Goal: Task Accomplishment & Management: Complete application form

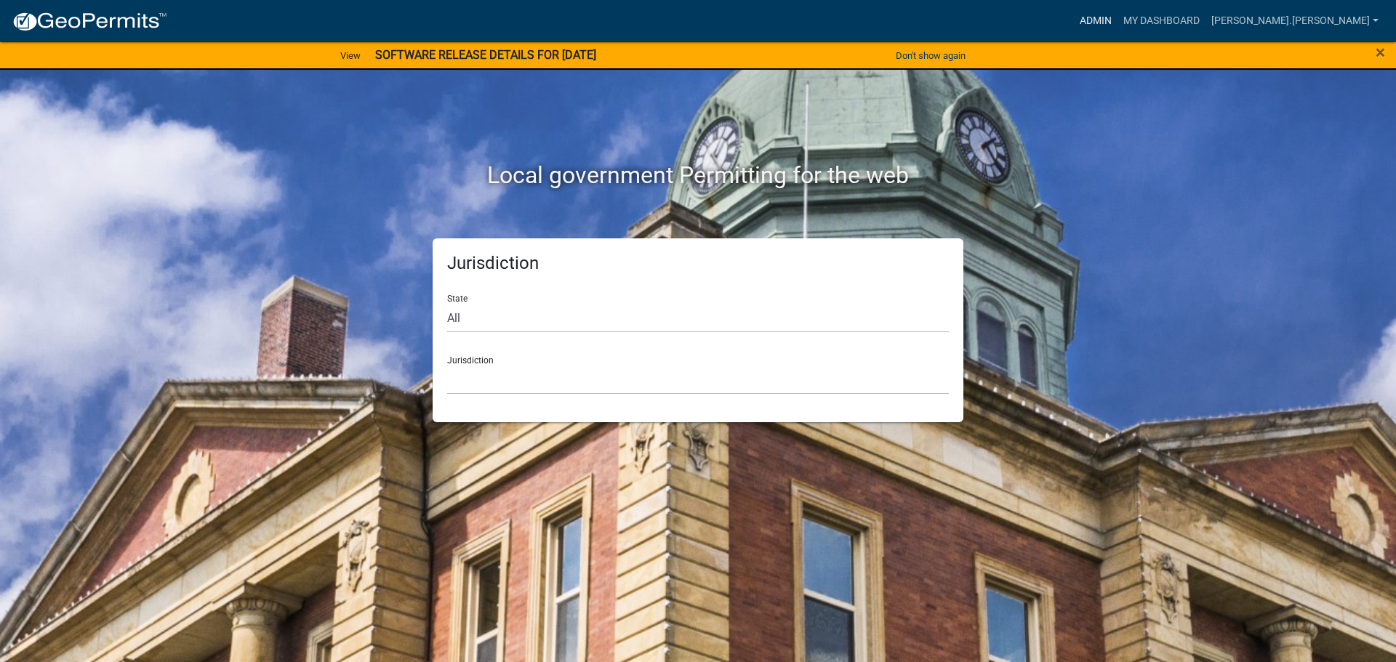
click at [1118, 24] on link "Admin" at bounding box center [1096, 21] width 44 height 28
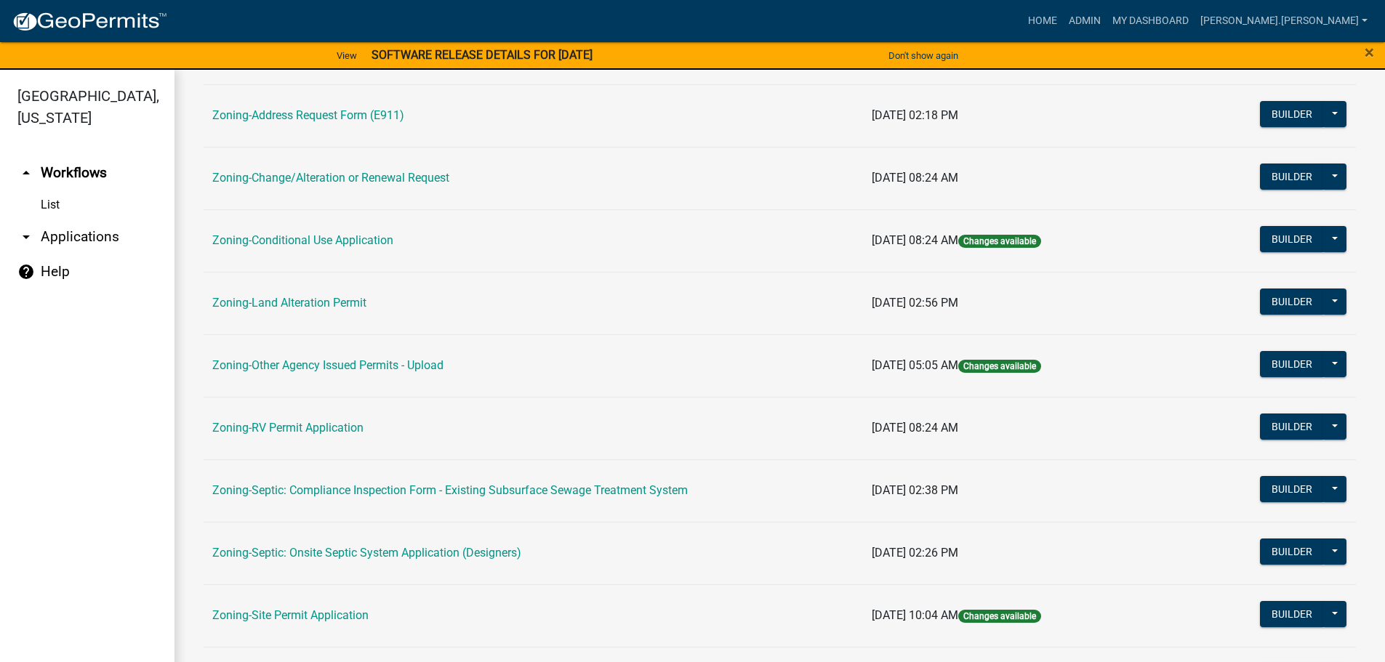
scroll to position [364, 0]
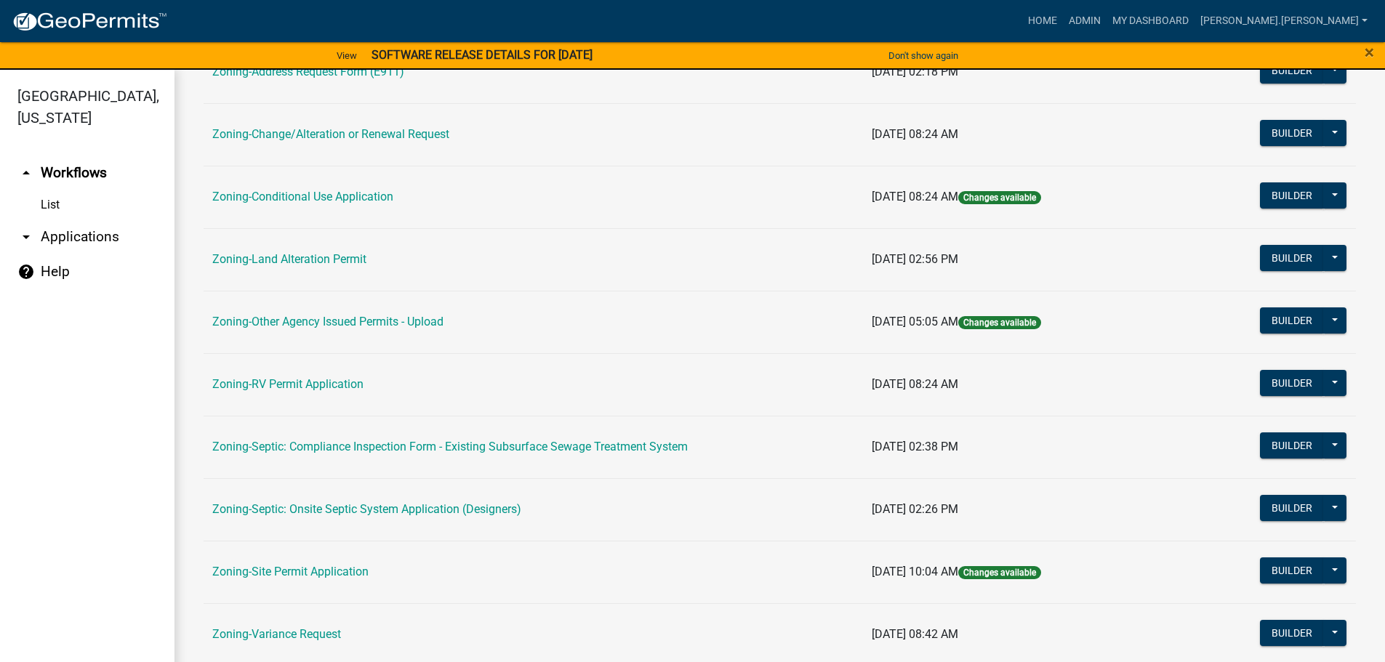
click at [307, 576] on link "Zoning-Site Permit Application" at bounding box center [290, 572] width 156 height 14
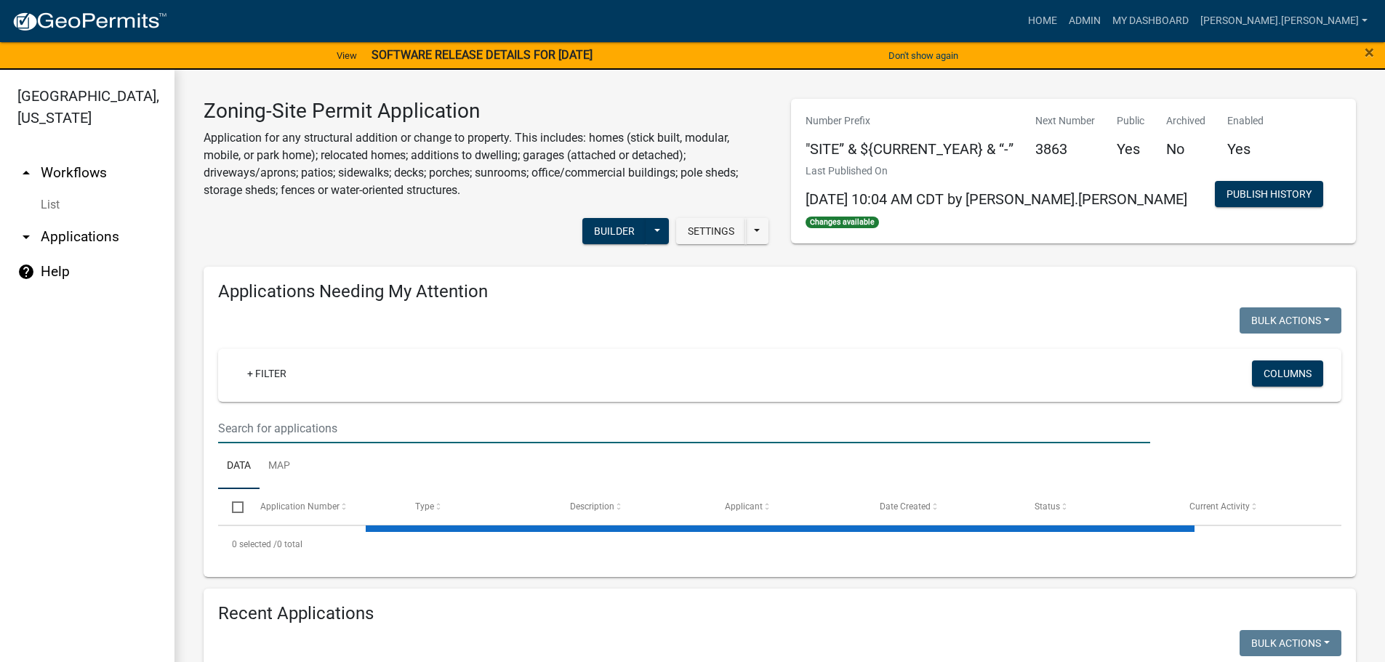
click at [336, 423] on input "text" at bounding box center [684, 429] width 932 height 30
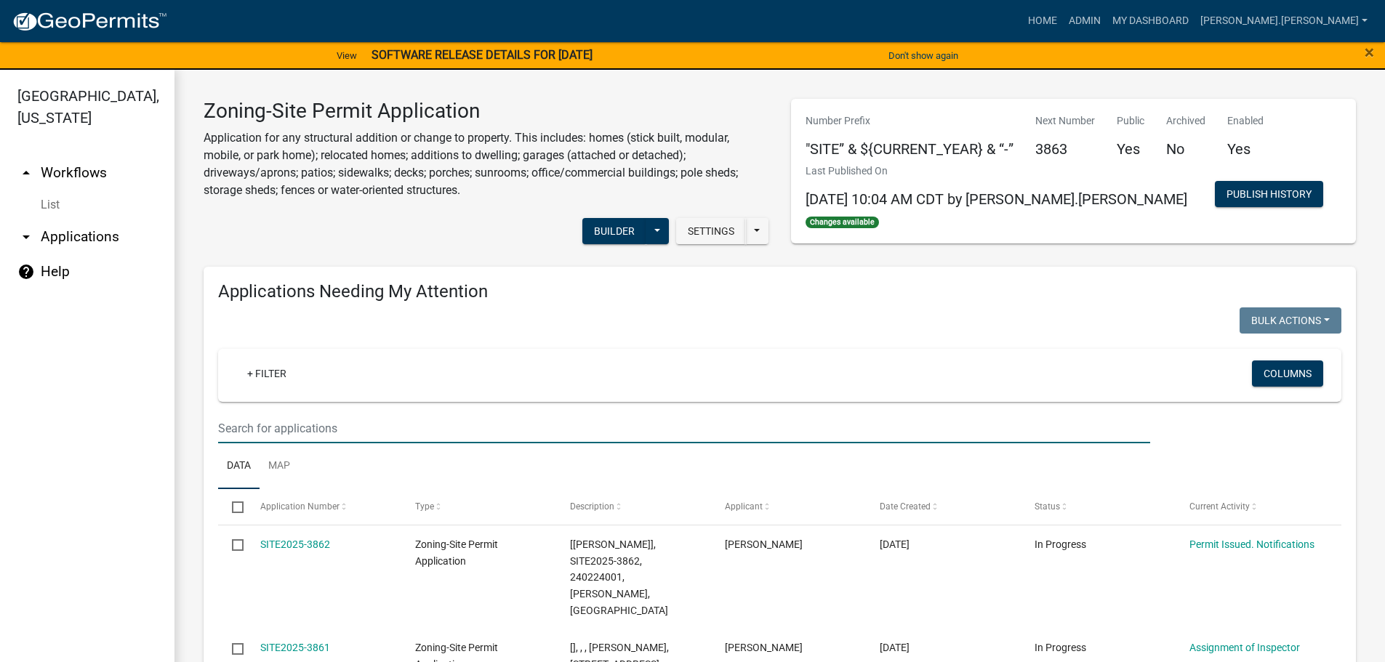
click at [676, 429] on input "text" at bounding box center [684, 429] width 932 height 30
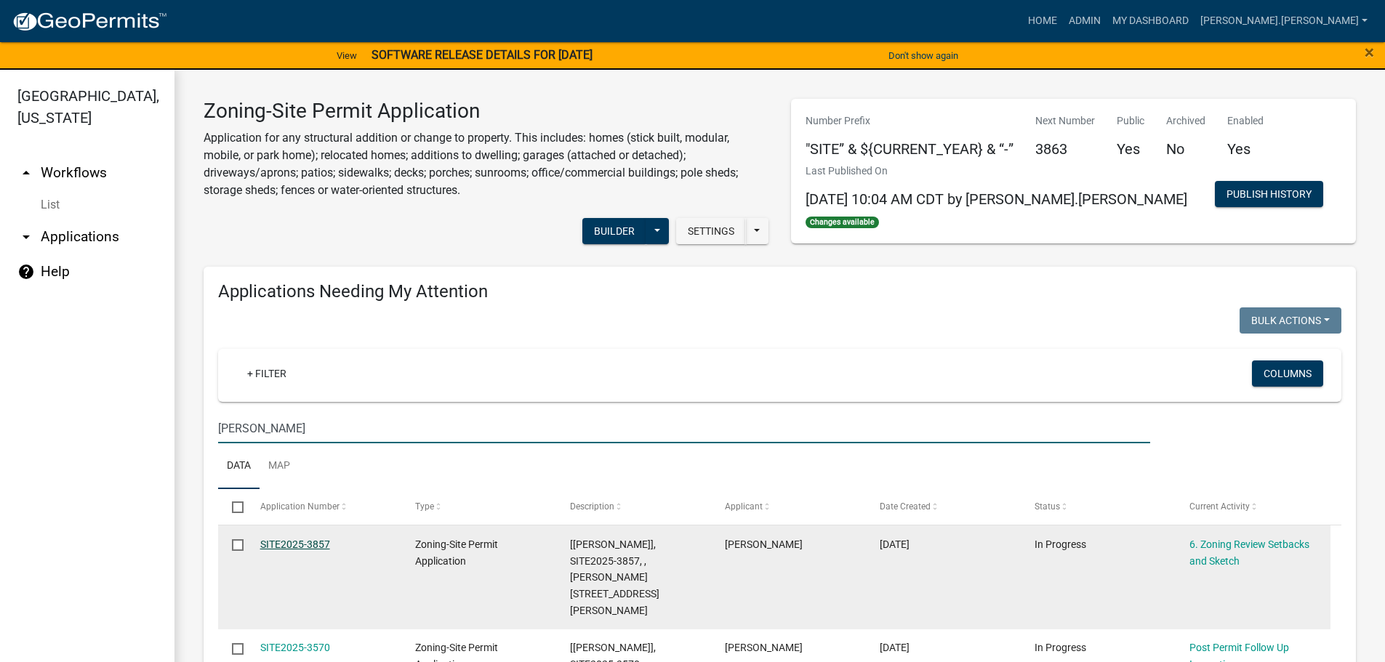
type input "sherman"
click at [311, 539] on link "SITE2025-3857" at bounding box center [295, 545] width 70 height 12
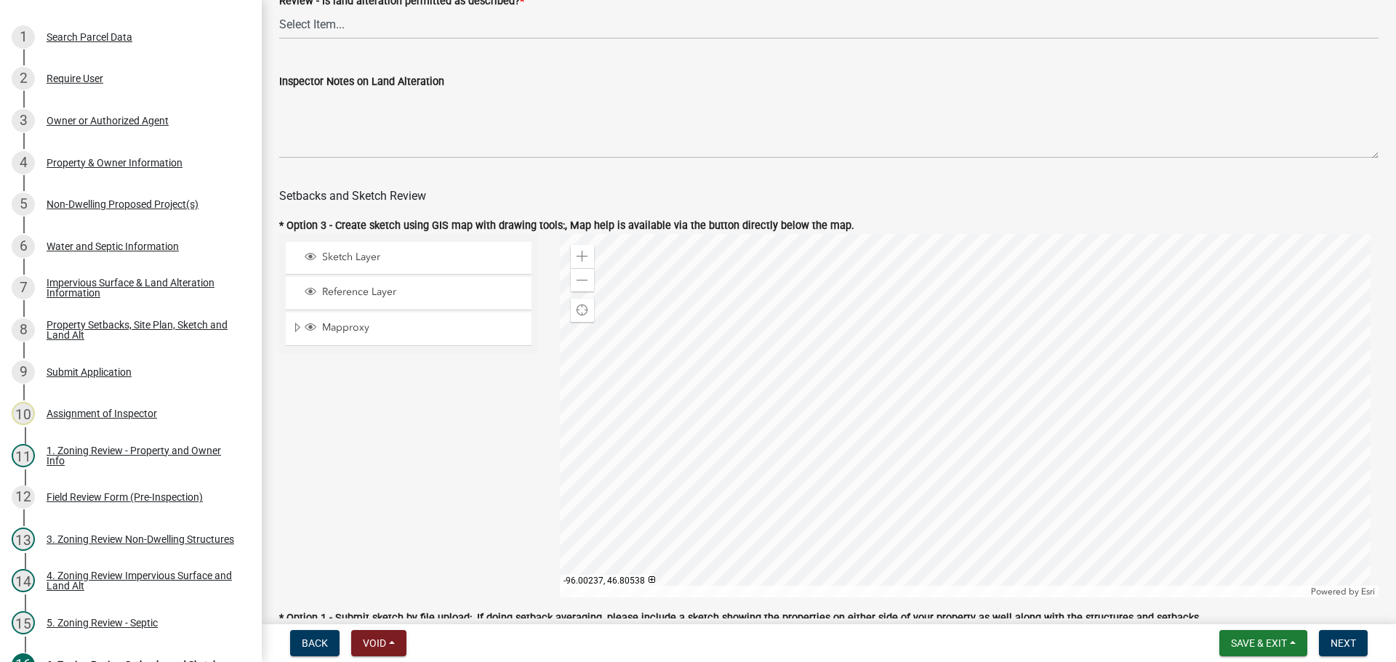
scroll to position [291, 0]
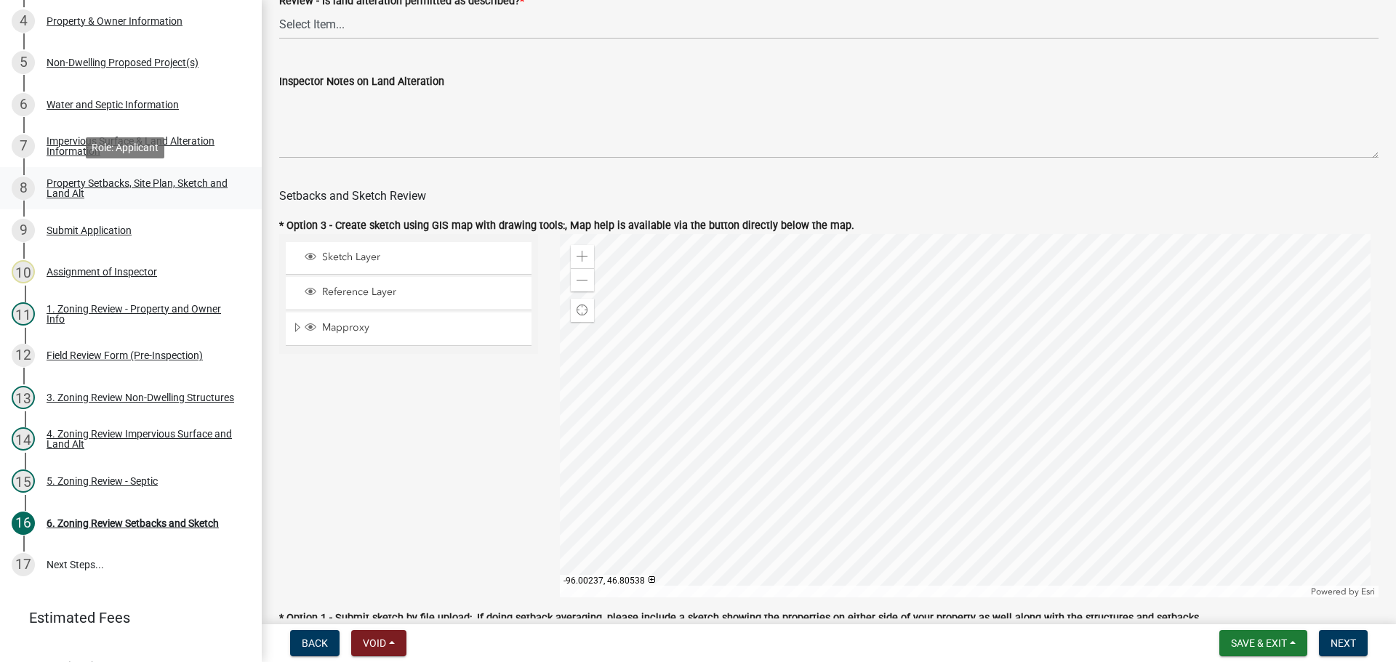
click at [112, 182] on div "Property Setbacks, Site Plan, Sketch and Land Alt" at bounding box center [143, 188] width 192 height 20
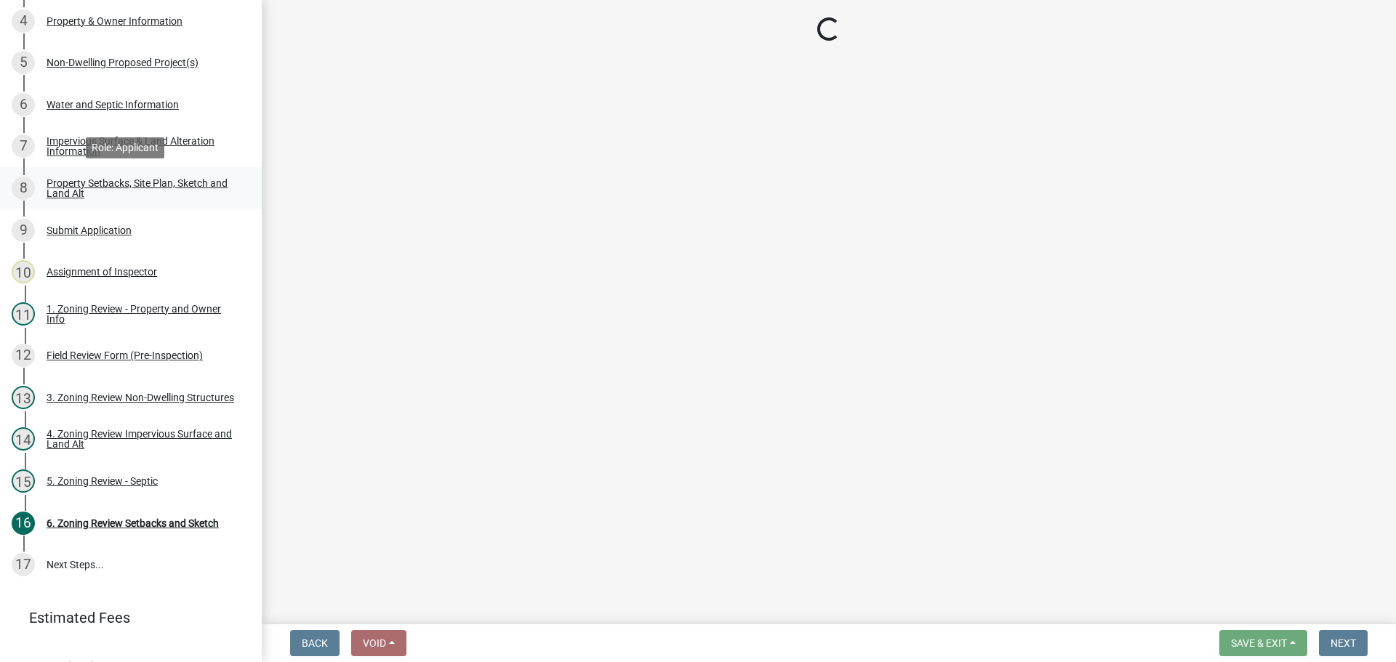
select select "7b13c63f-e699-4112-b373-98fbd28ec536"
select select "75d729af-245c-453b-a9cc-c41847c3eef2"
select select "b56a4575-9846-47cf-8067-c59a4853da22"
select select "e8ab2dc3-aa3f-46f3-9b4a-37eb25ad84af"
select select "27b2a8b4-abf6-463e-8c0c-7c5d2b4fe26f"
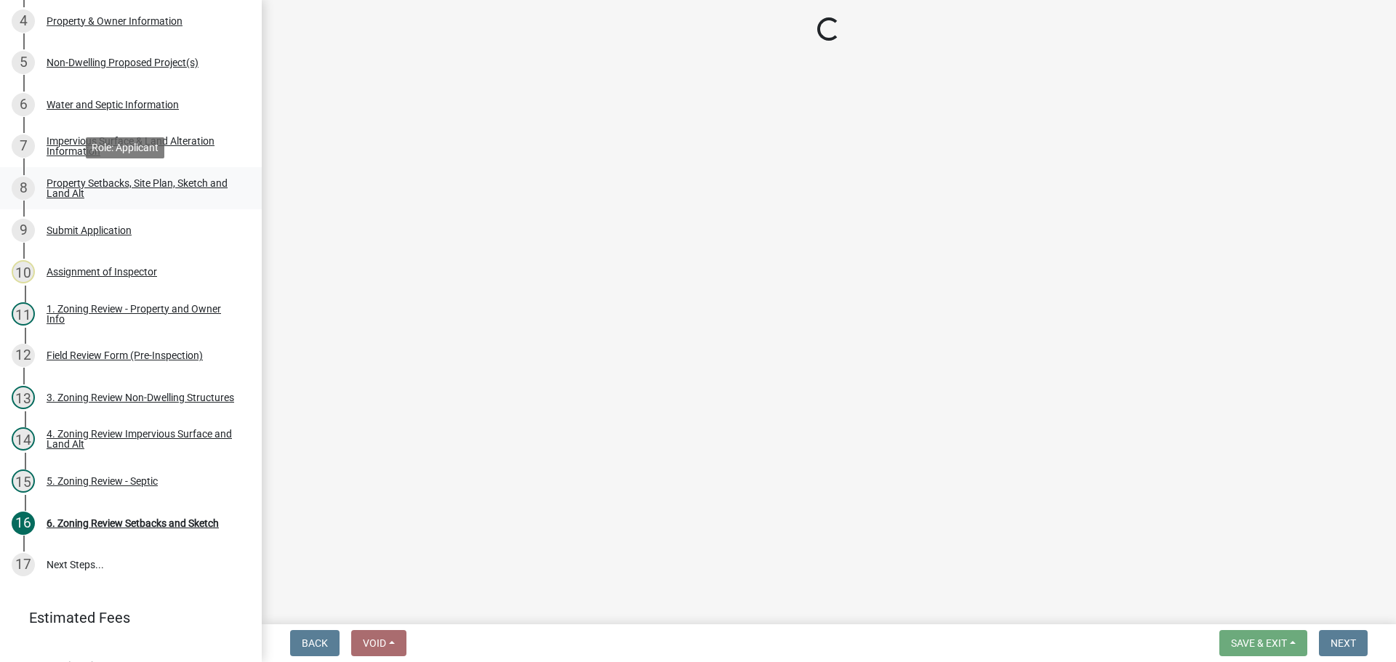
select select "b98836ba-4715-455d-97ab-be9a9df498a8"
select select "d61e3758-d187-40af-a435-5e09c3f3d509"
select select "c8b8ea71-7088-4e87-a493-7bc88cc2835b"
select select "ff457040-d2bf-49fa-a716-aef4a9c76f60"
select select "19d13e65-c93d-443e-910a-7a17299544cc"
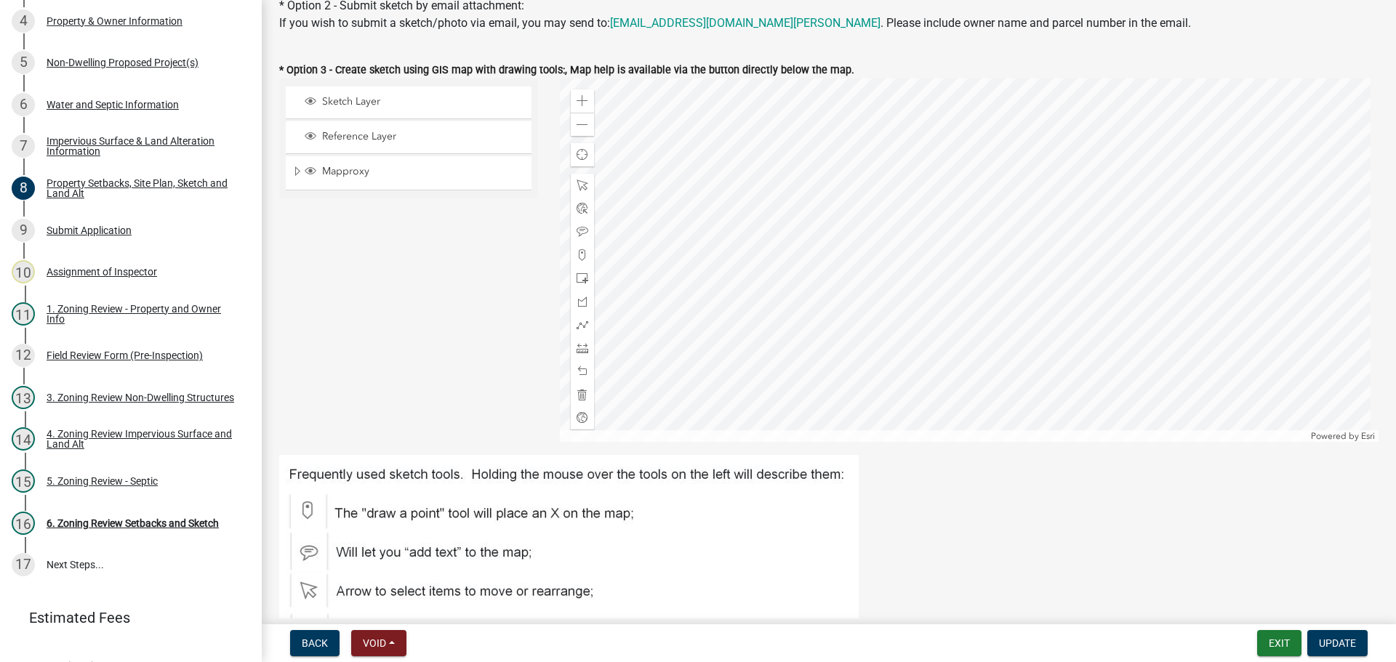
scroll to position [436, 0]
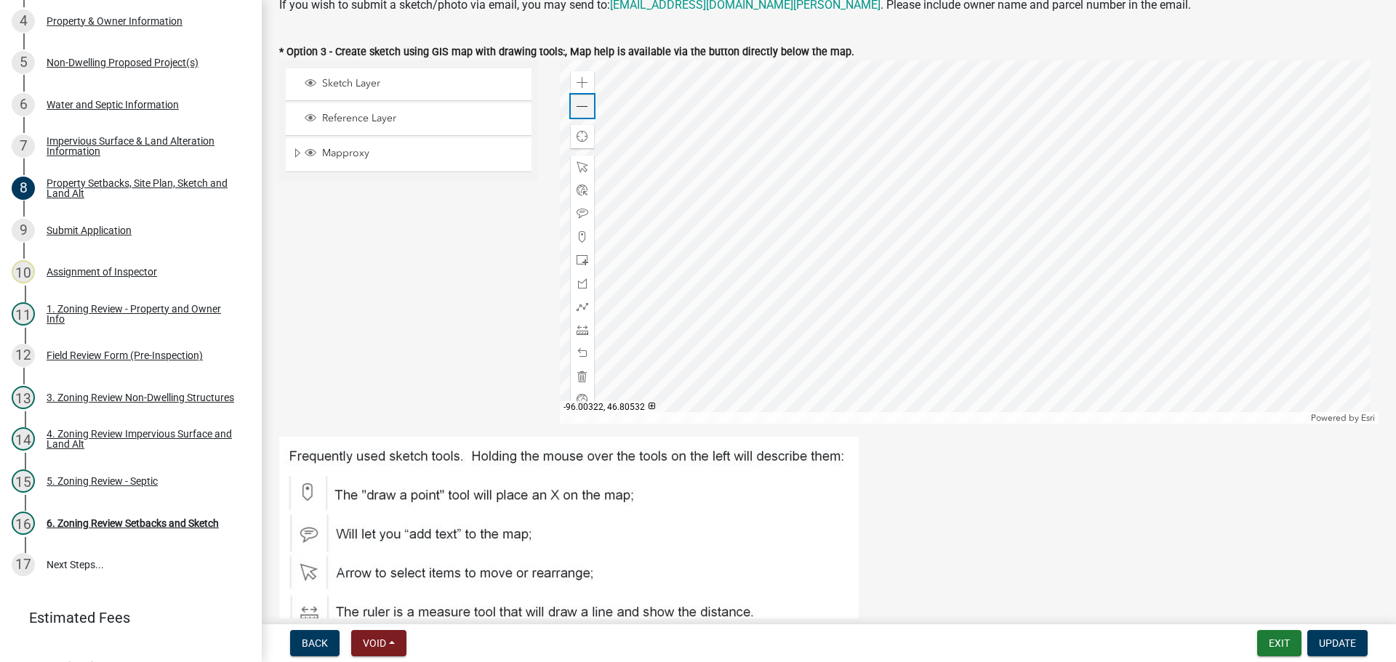
click at [587, 106] on div "Zoom out" at bounding box center [582, 106] width 23 height 23
click at [1057, 278] on div at bounding box center [970, 242] width 820 height 364
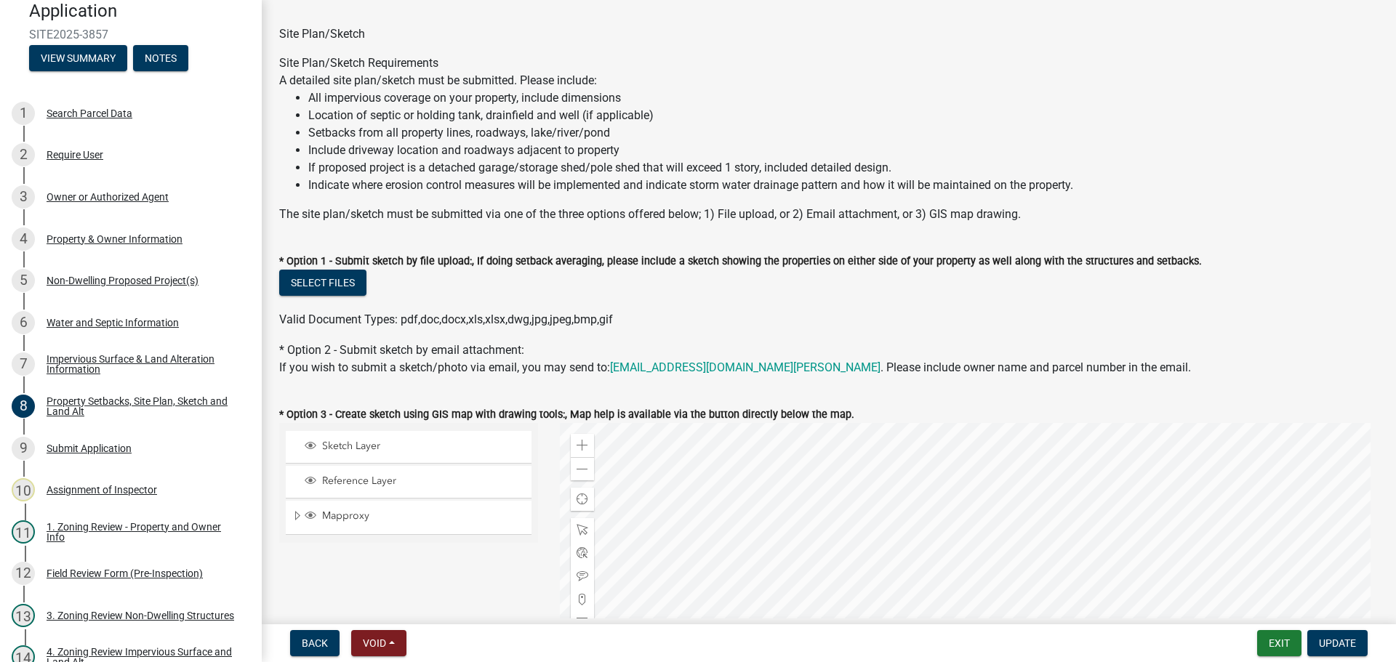
scroll to position [73, 0]
click at [328, 282] on button "Select files" at bounding box center [322, 284] width 87 height 26
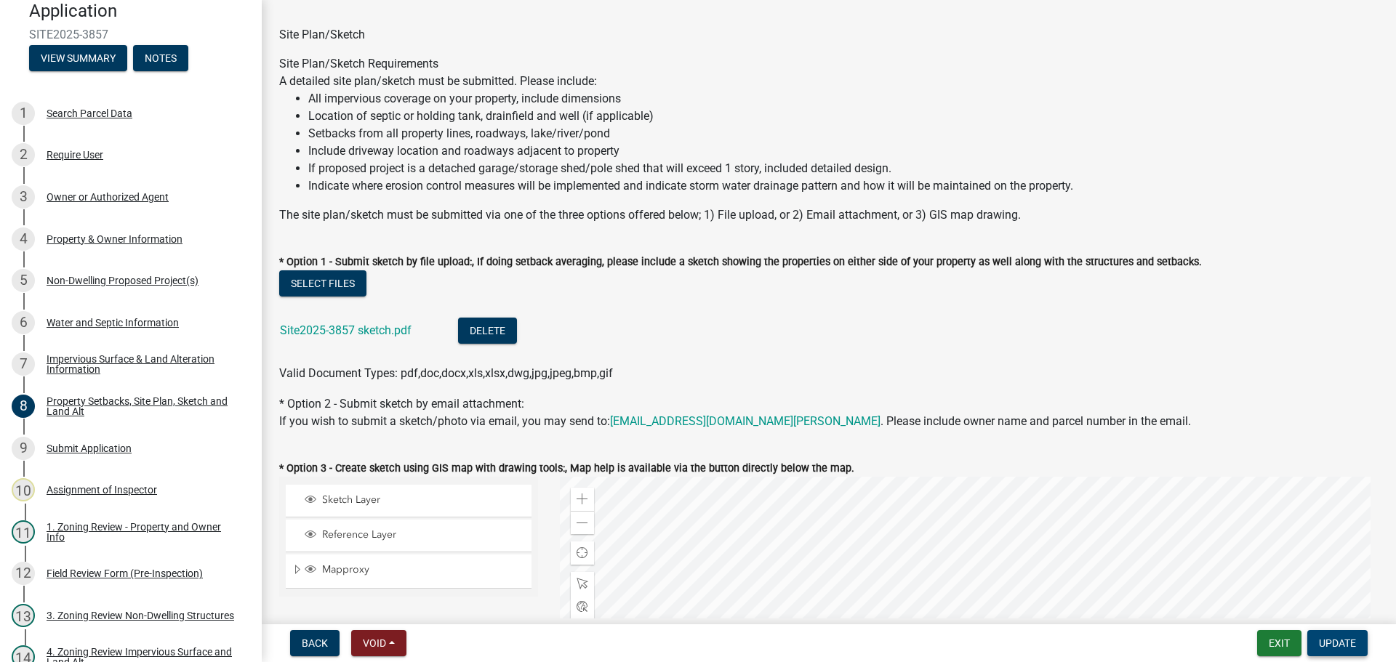
click at [1347, 641] on span "Update" at bounding box center [1337, 644] width 37 height 12
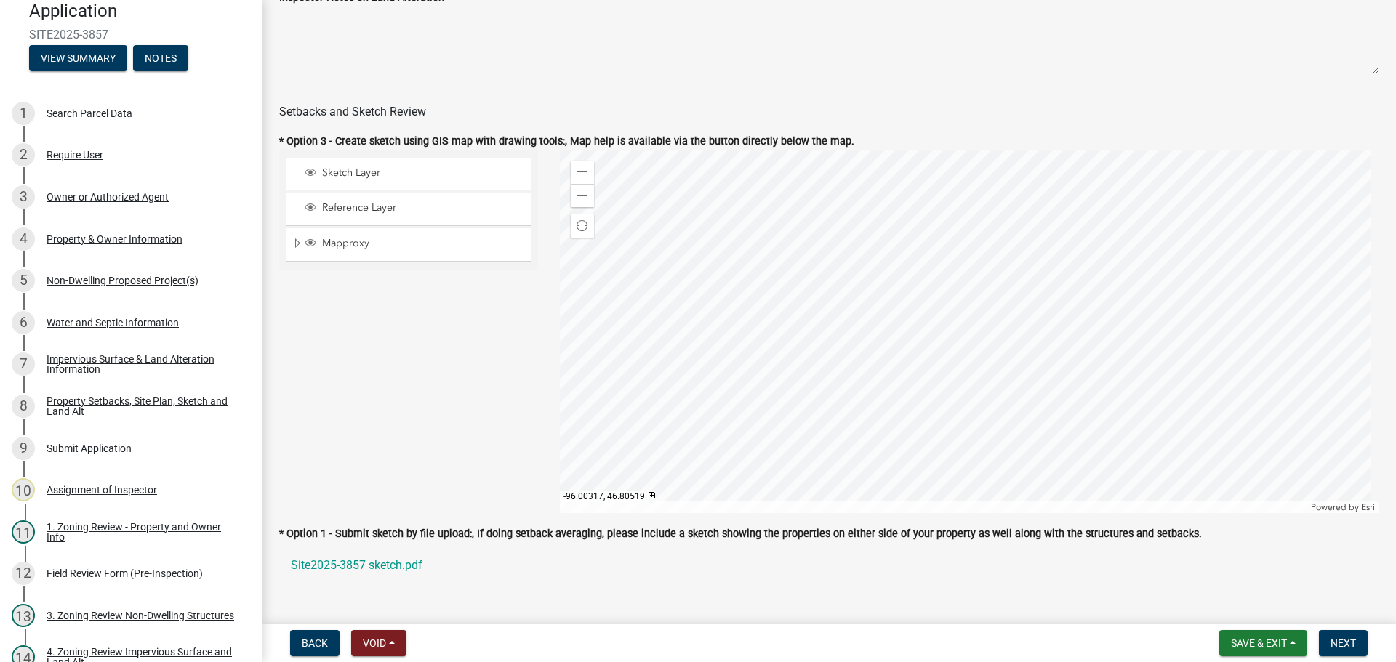
scroll to position [727, 0]
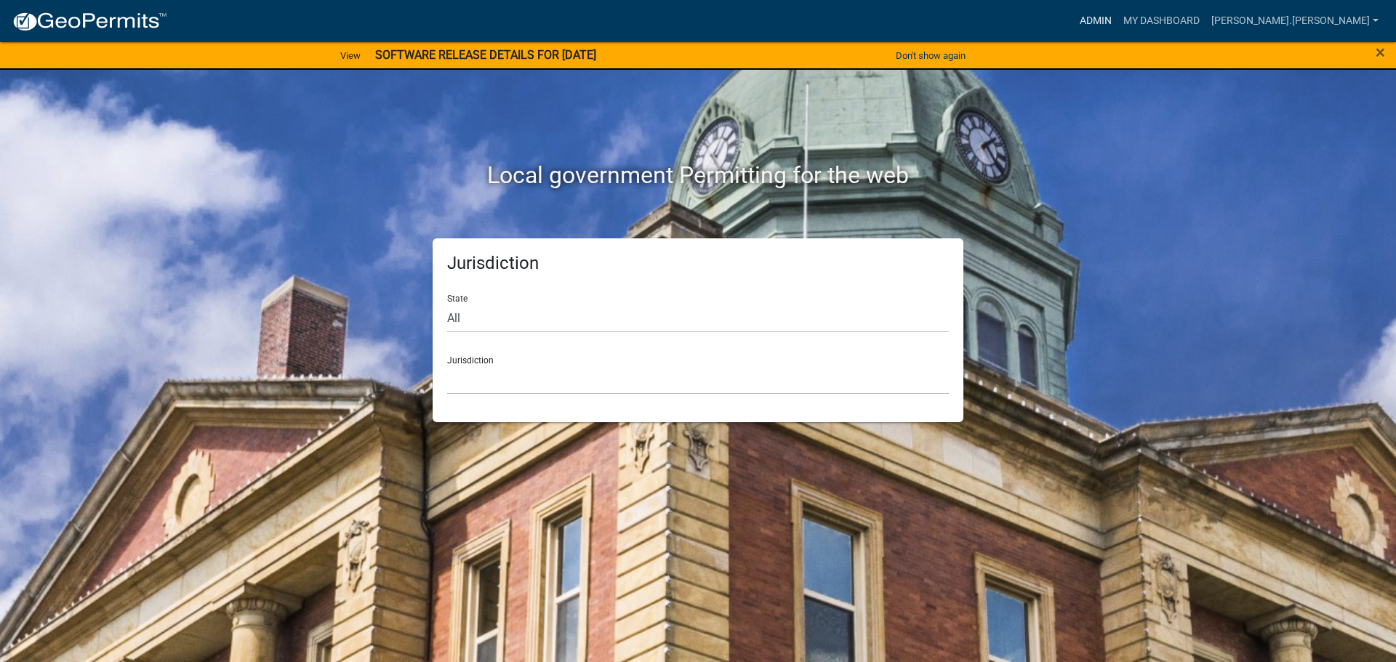
click at [1118, 20] on link "Admin" at bounding box center [1096, 21] width 44 height 28
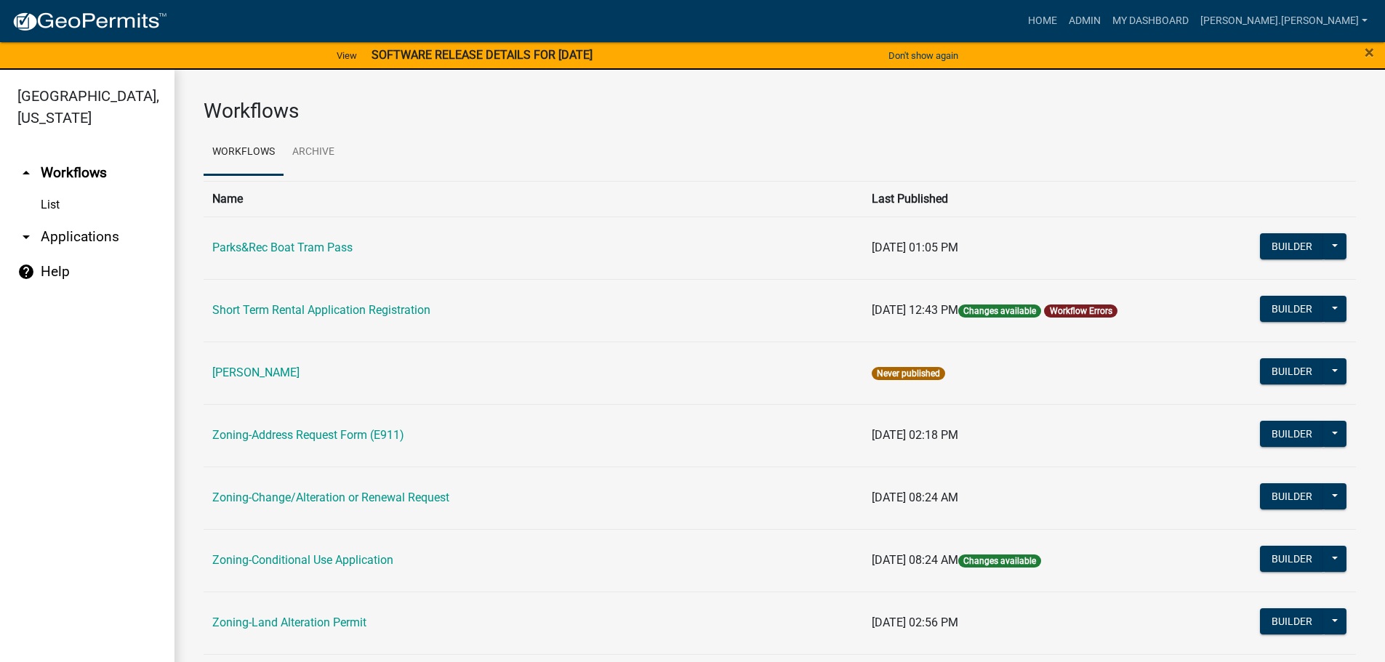
scroll to position [364, 0]
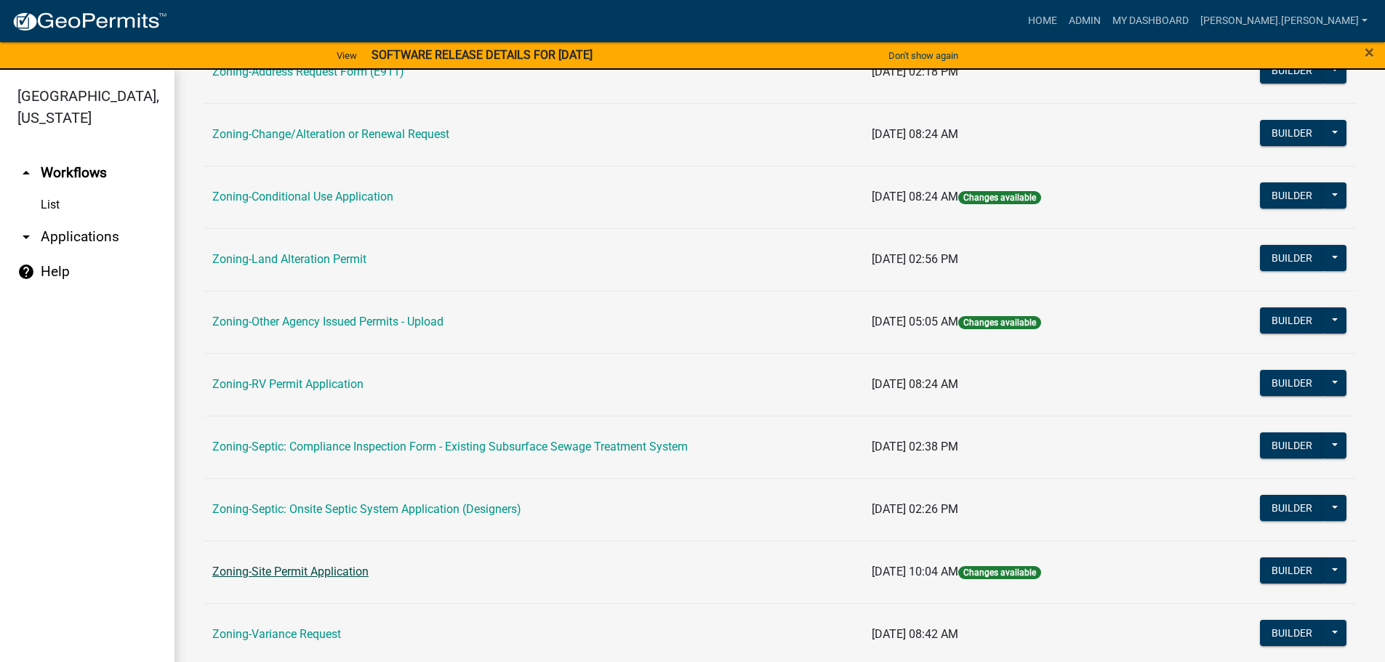
click at [300, 577] on link "Zoning-Site Permit Application" at bounding box center [290, 572] width 156 height 14
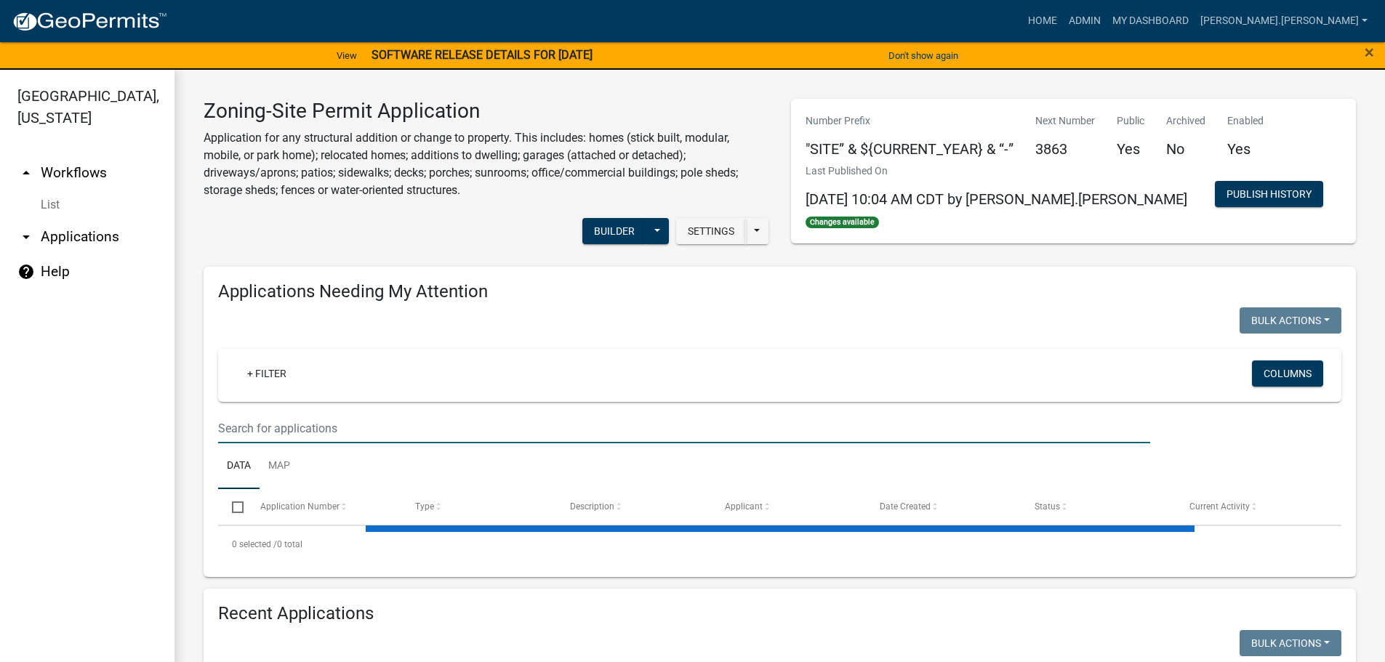
click at [458, 432] on input "text" at bounding box center [684, 429] width 932 height 30
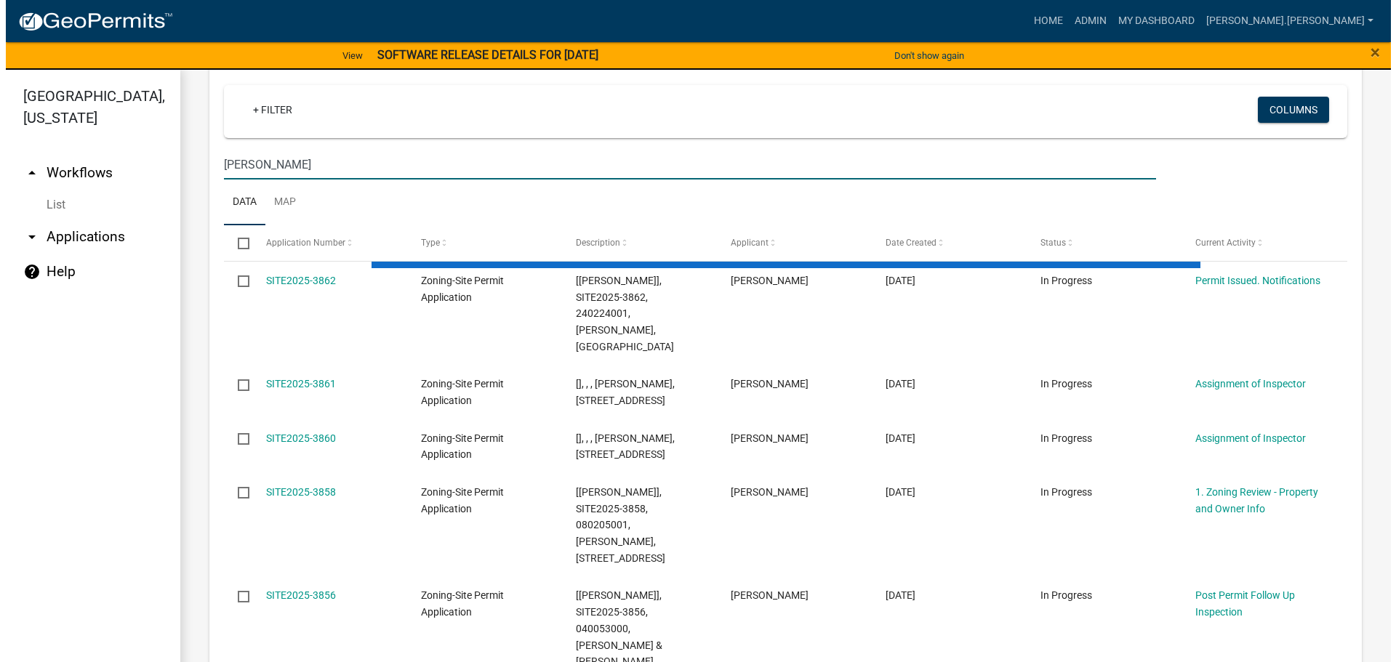
scroll to position [291, 0]
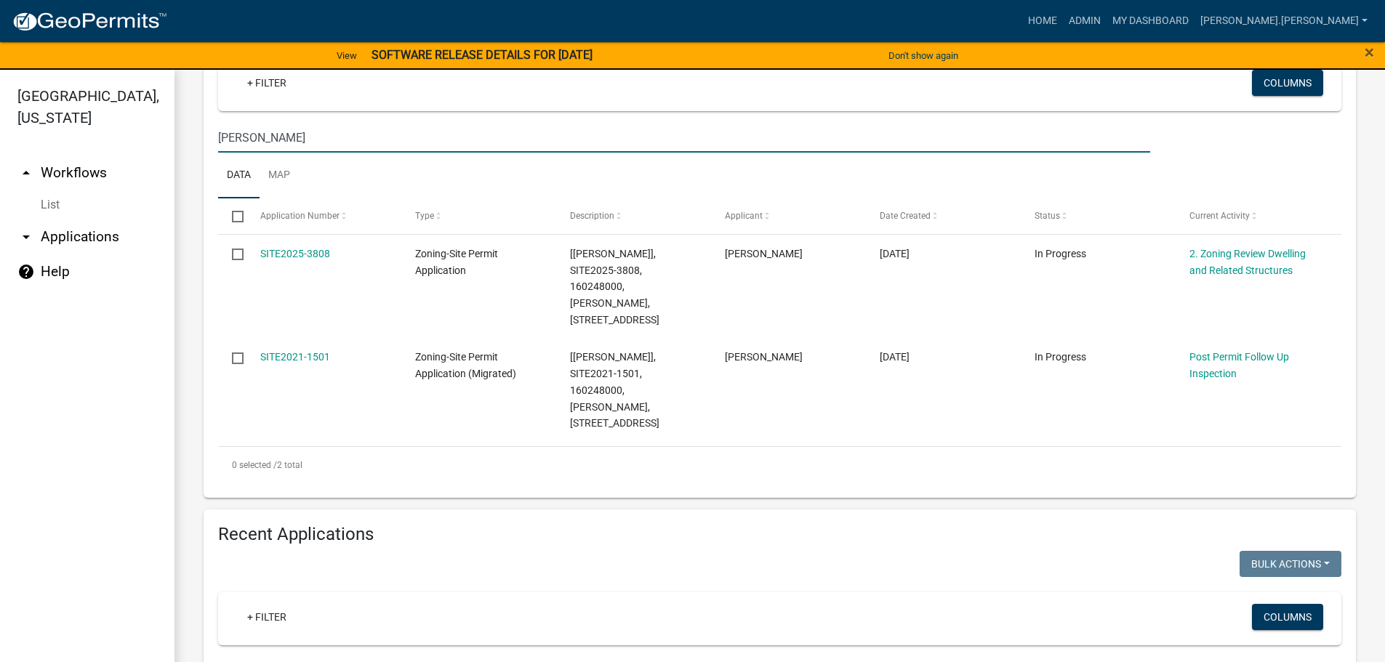
click at [384, 144] on input "[PERSON_NAME]" at bounding box center [684, 138] width 932 height 30
type input "stangl"
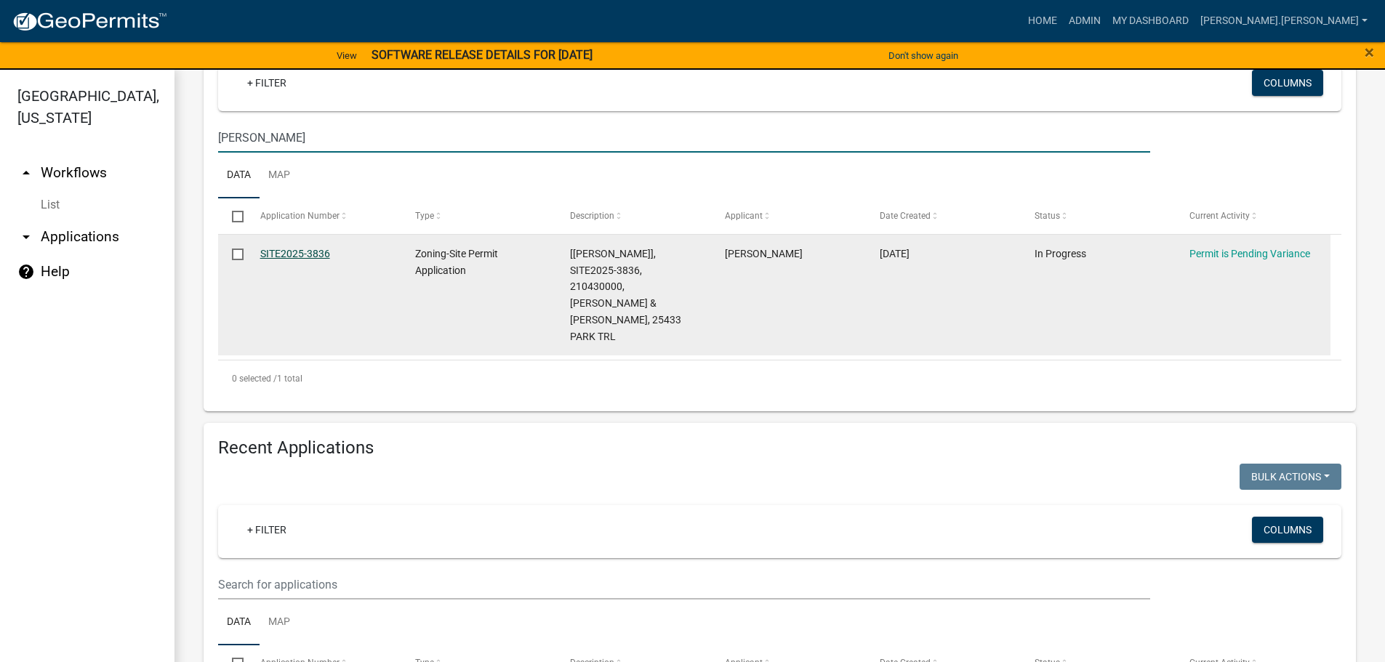
click at [280, 257] on link "SITE2025-3836" at bounding box center [295, 254] width 70 height 12
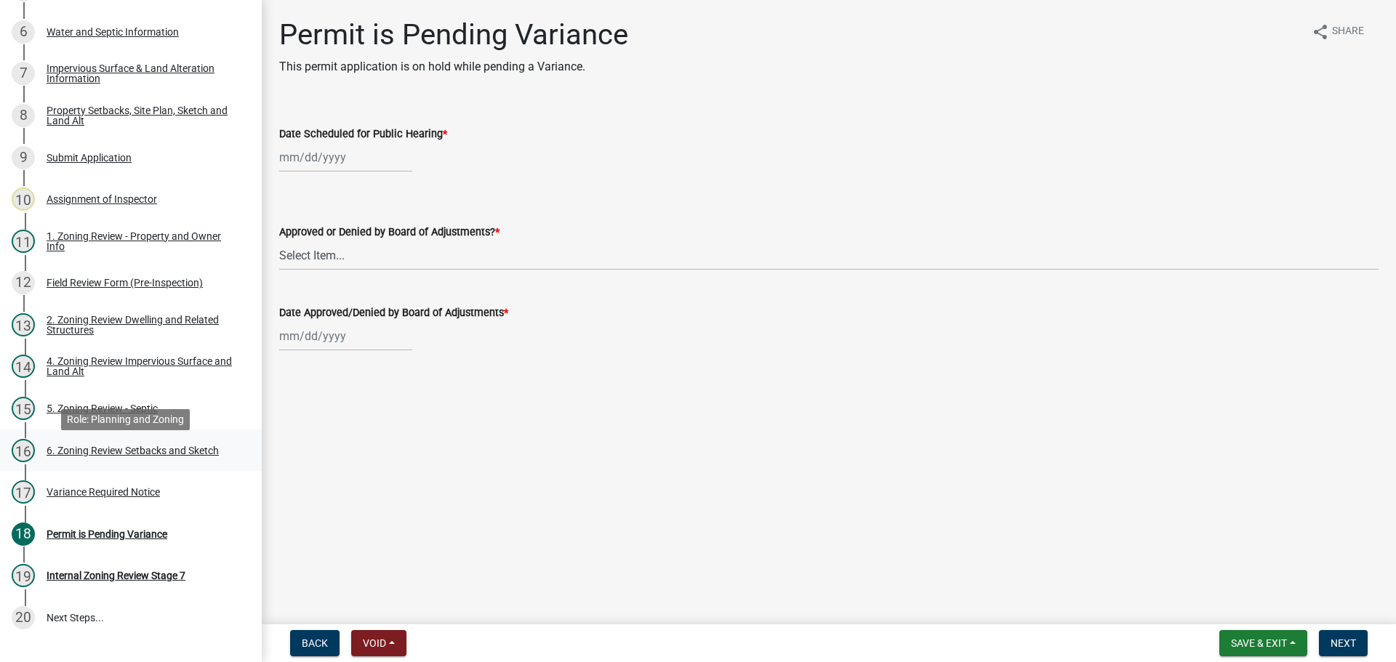
scroll to position [218, 0]
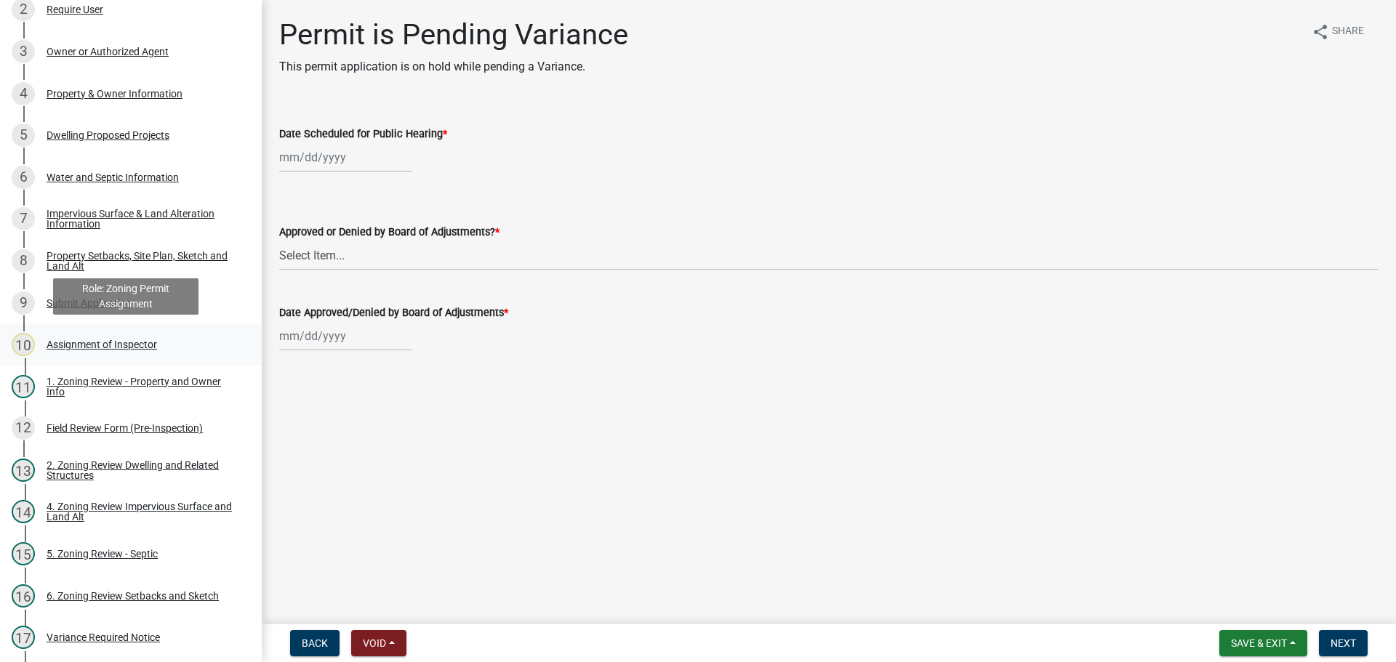
click at [115, 350] on div "Assignment of Inspector" at bounding box center [102, 345] width 111 height 10
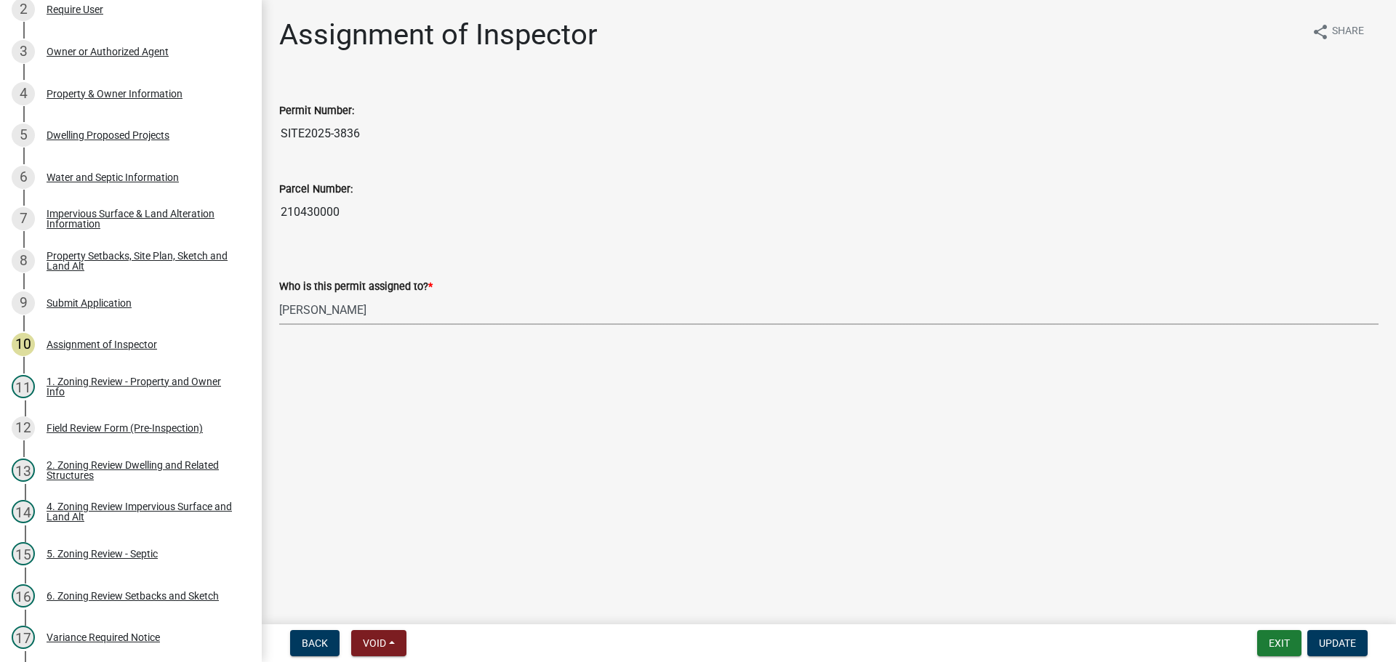
click at [364, 314] on select "Select Item... Jeff Rusness Kyle Vareberg Nicole Bradbury Susan Rockwell Tyler …" at bounding box center [829, 310] width 1100 height 30
click at [279, 295] on select "Select Item... Jeff Rusness Kyle Vareberg Nicole Bradbury Susan Rockwell Tyler …" at bounding box center [829, 310] width 1100 height 30
select select "c0b6e50c-983d-48c1-a910-e8bd43c13b77"
click at [1348, 646] on span "Update" at bounding box center [1337, 644] width 37 height 12
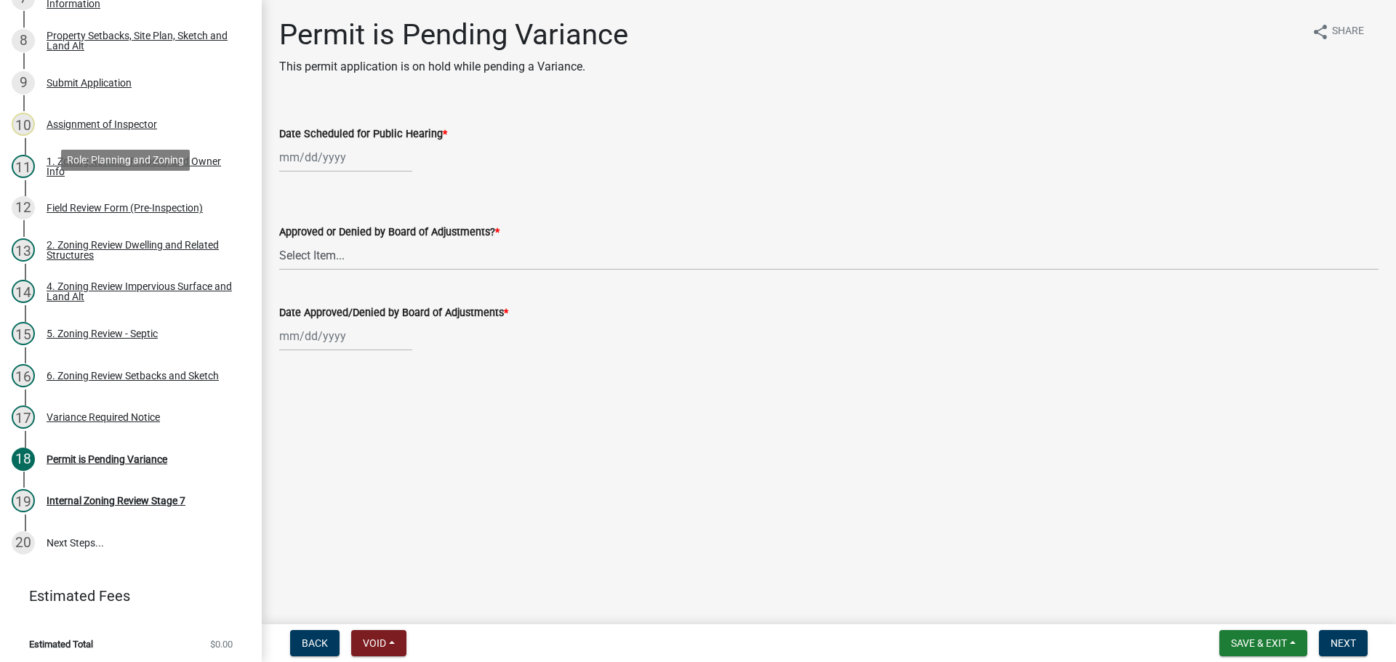
scroll to position [442, 0]
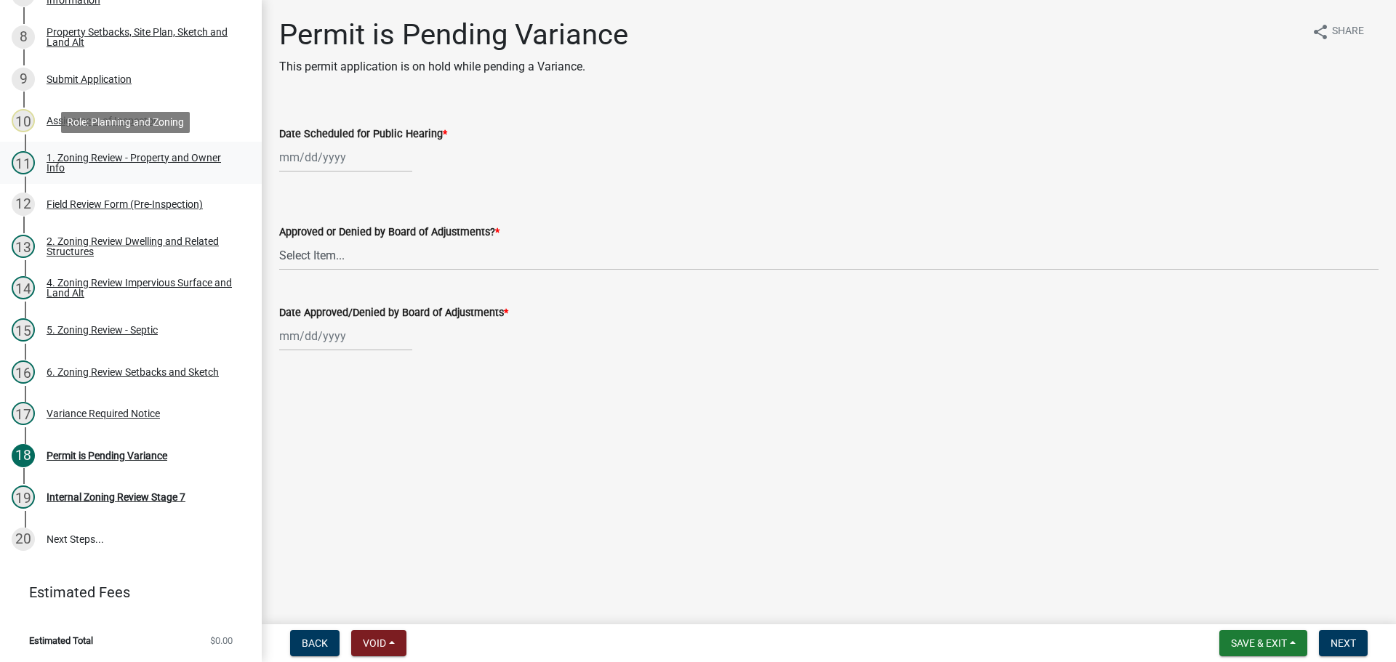
click at [159, 153] on div "1. Zoning Review - Property and Owner Info" at bounding box center [143, 163] width 192 height 20
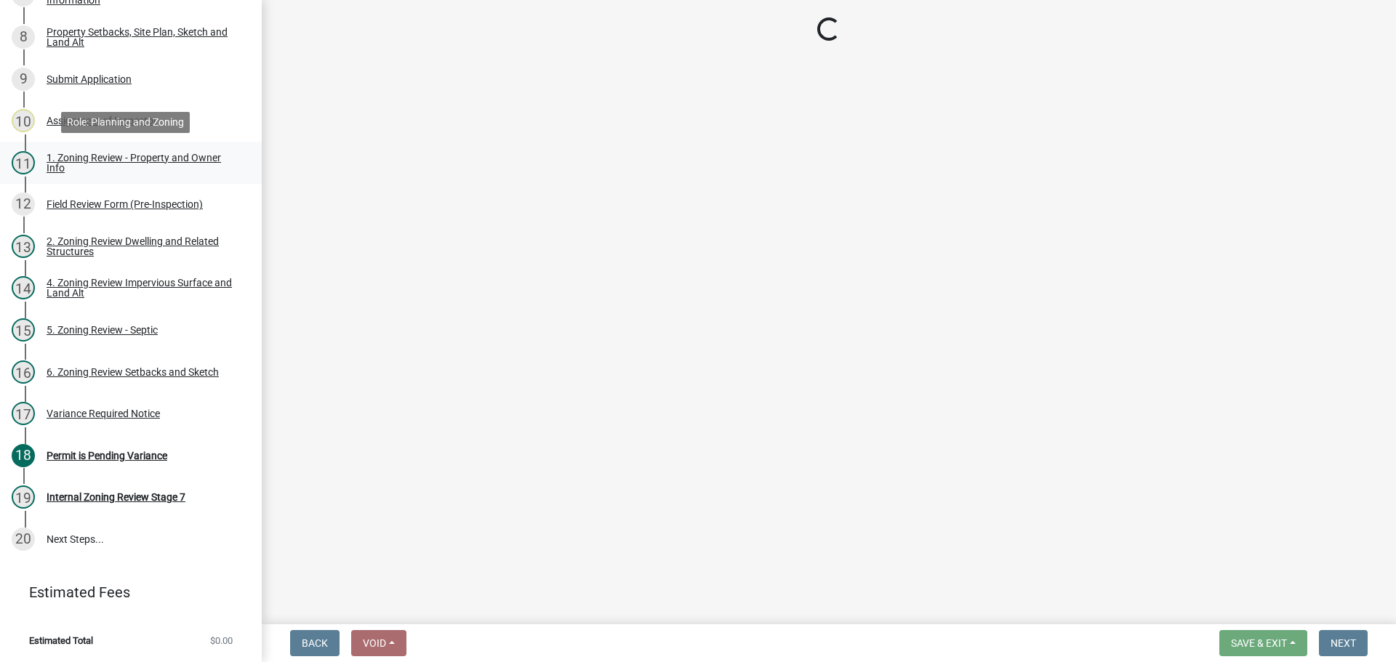
select select "b279cdb4-a9c7-4e65-a8bd-797316f5be14"
select select "b4f32c46-6248-4748-b47c-fa4933858724"
select select "ab6c2257-4786-48e5-86d0-1194833f57c8"
select select "de99b201-fb85-4000-88f5-6f49f4ff2101"
select select "8127fafe-56e8-4ce3-b1f8-70ab85aed4eb"
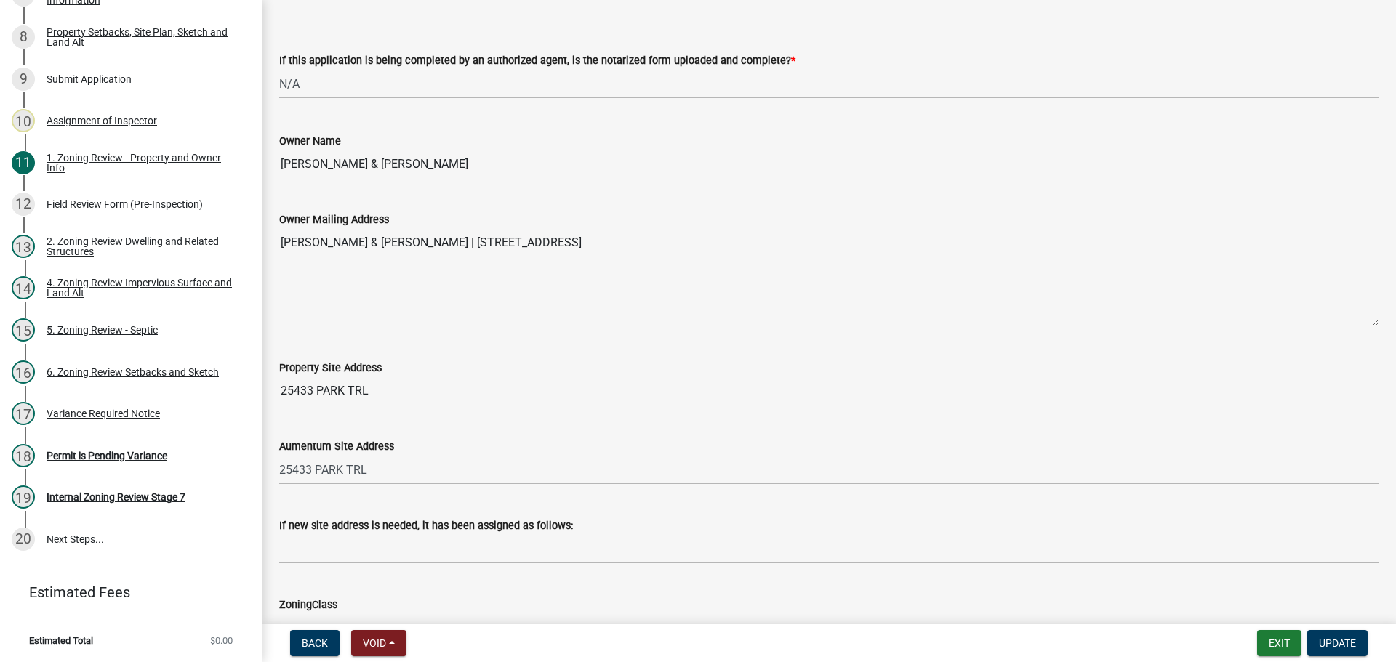
scroll to position [436, 0]
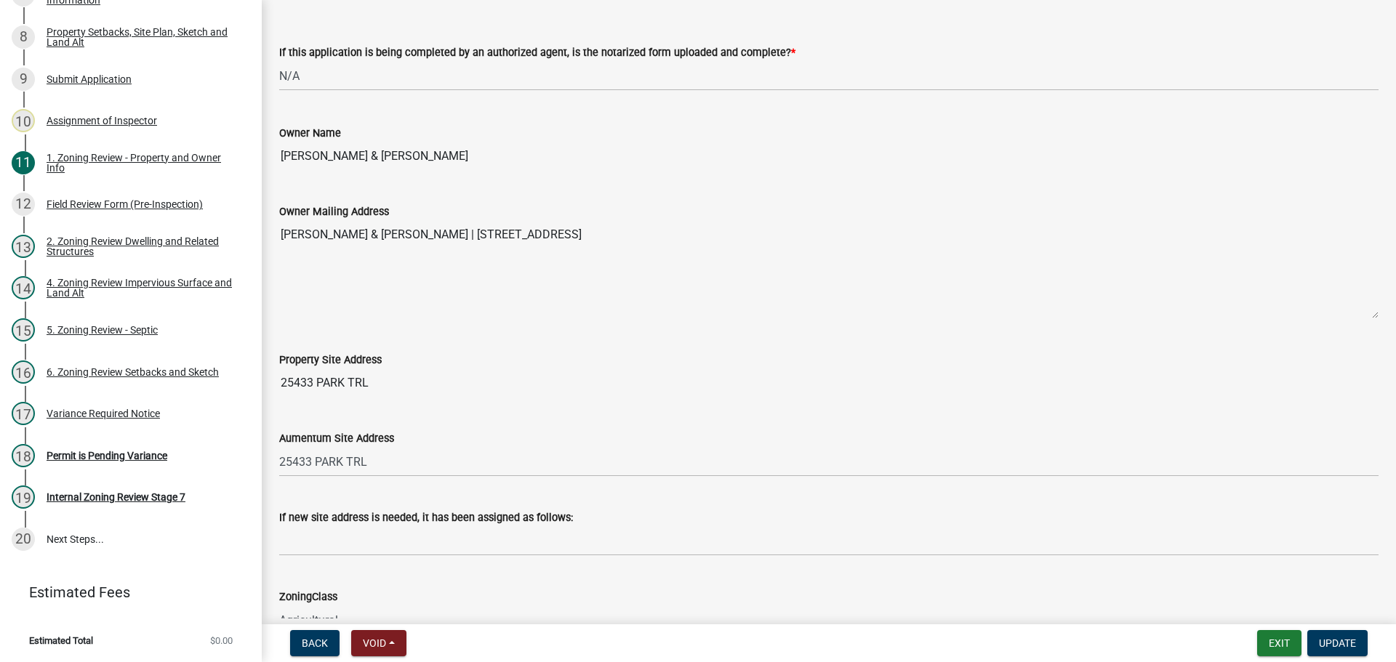
drag, startPoint x: 367, startPoint y: 382, endPoint x: 258, endPoint y: 375, distance: 108.6
click at [258, 375] on div "Zoning-Site Permit Application SITE2025-3836 View Summary Notes 1 Search Parcel…" at bounding box center [698, 331] width 1396 height 662
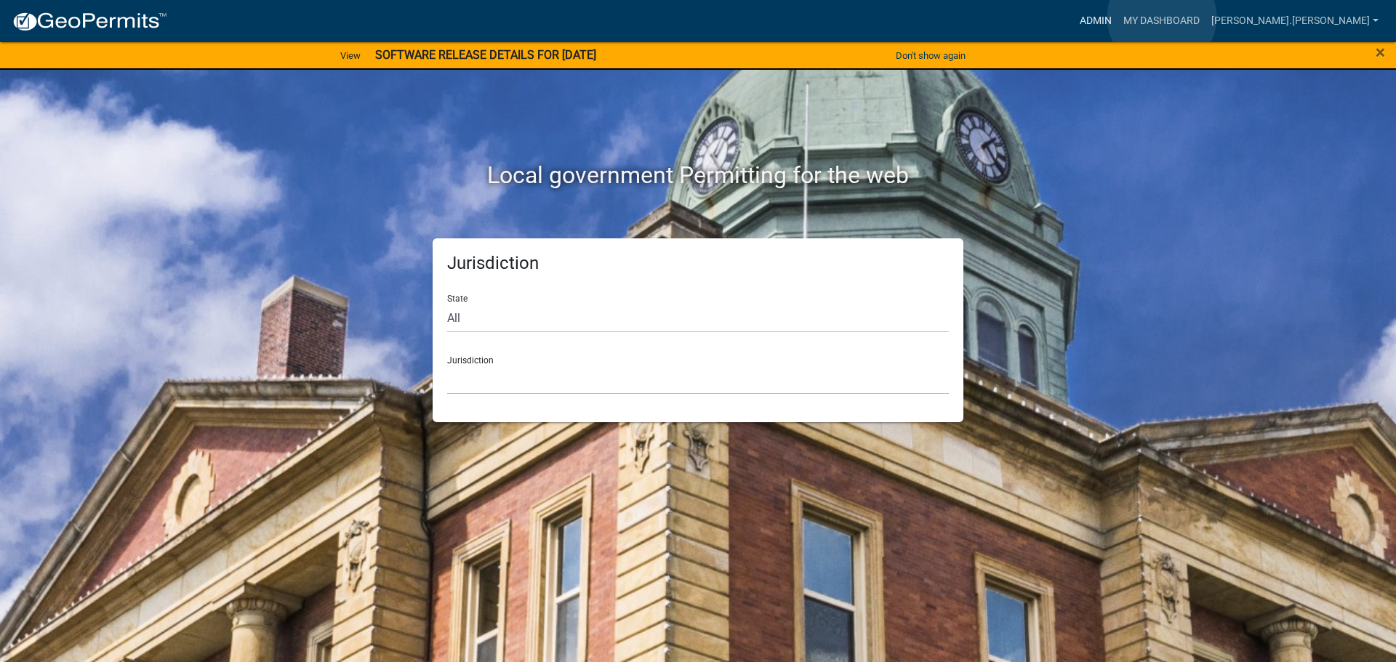
click at [1118, 17] on link "Admin" at bounding box center [1096, 21] width 44 height 28
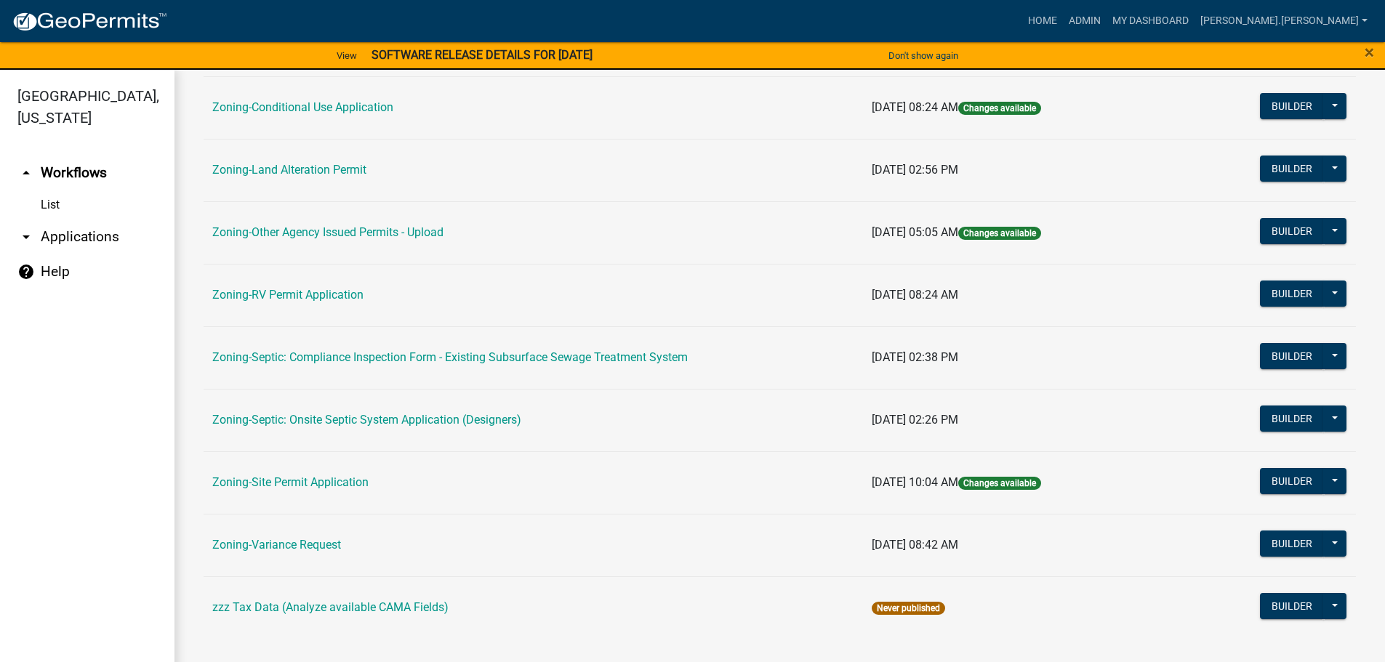
scroll to position [17, 0]
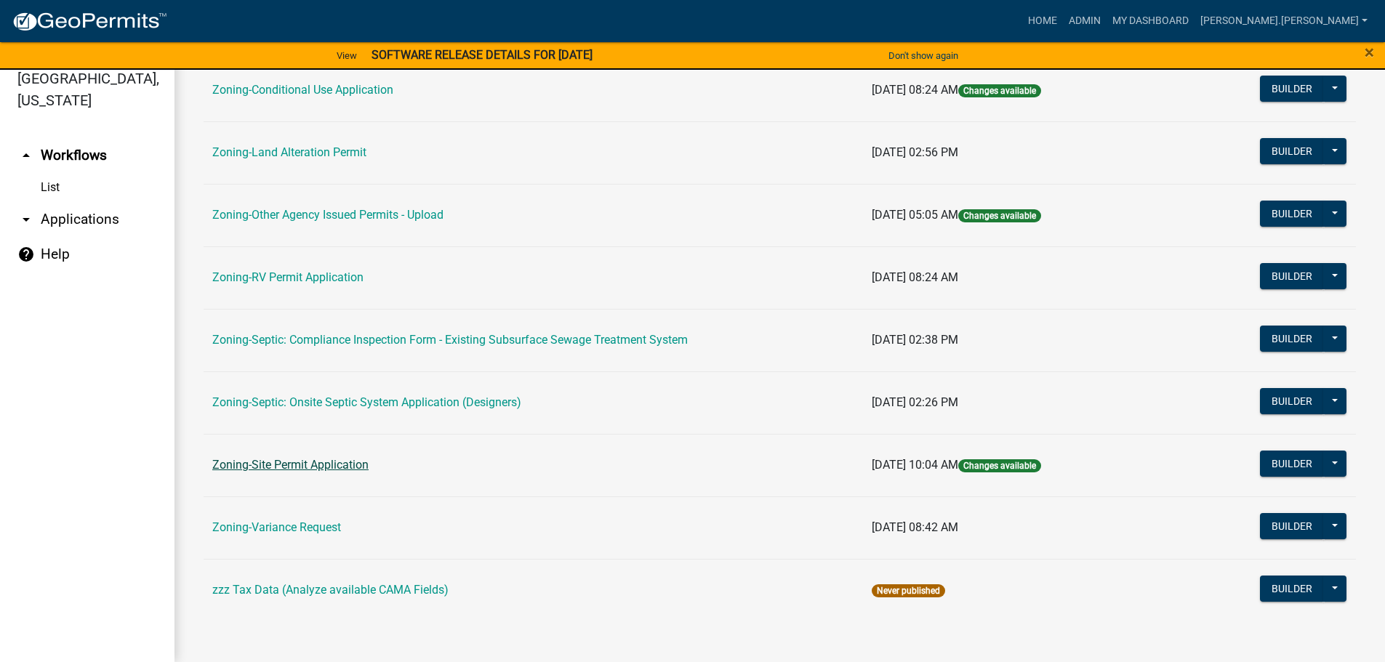
click at [312, 461] on link "Zoning-Site Permit Application" at bounding box center [290, 465] width 156 height 14
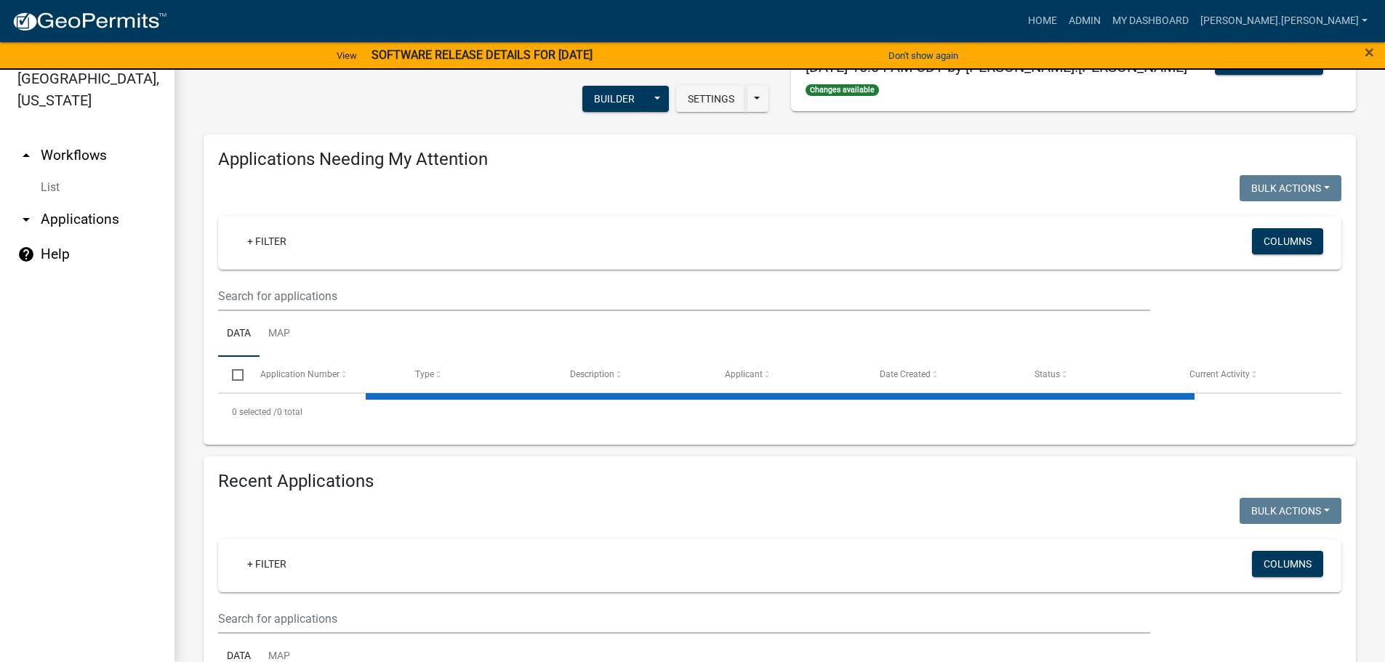
scroll to position [249, 0]
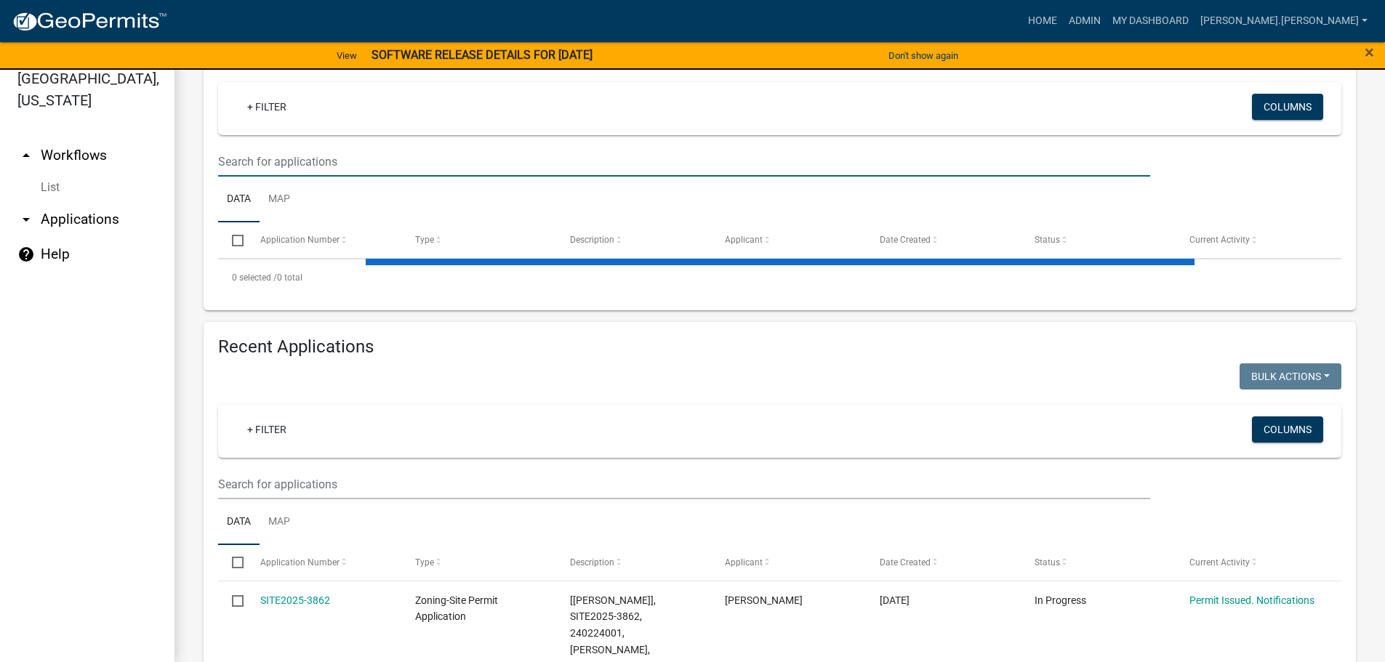
click at [350, 167] on input "text" at bounding box center [684, 162] width 932 height 30
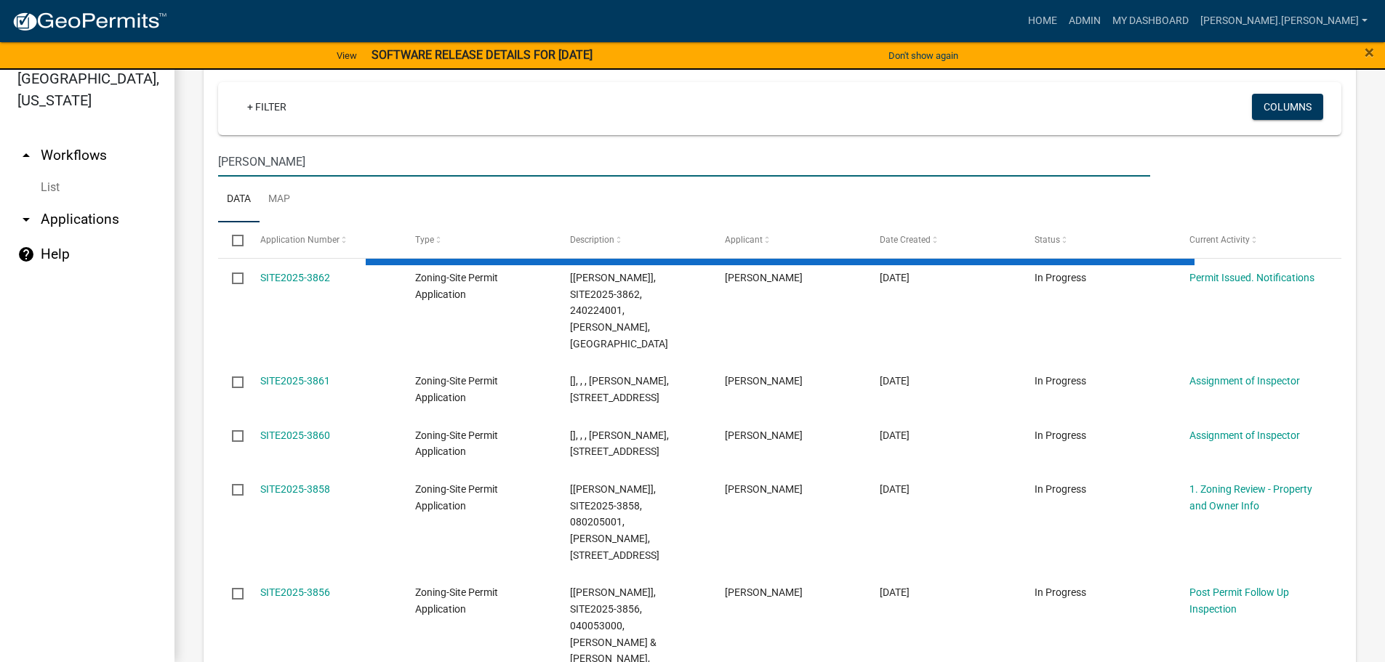
type input "[PERSON_NAME]"
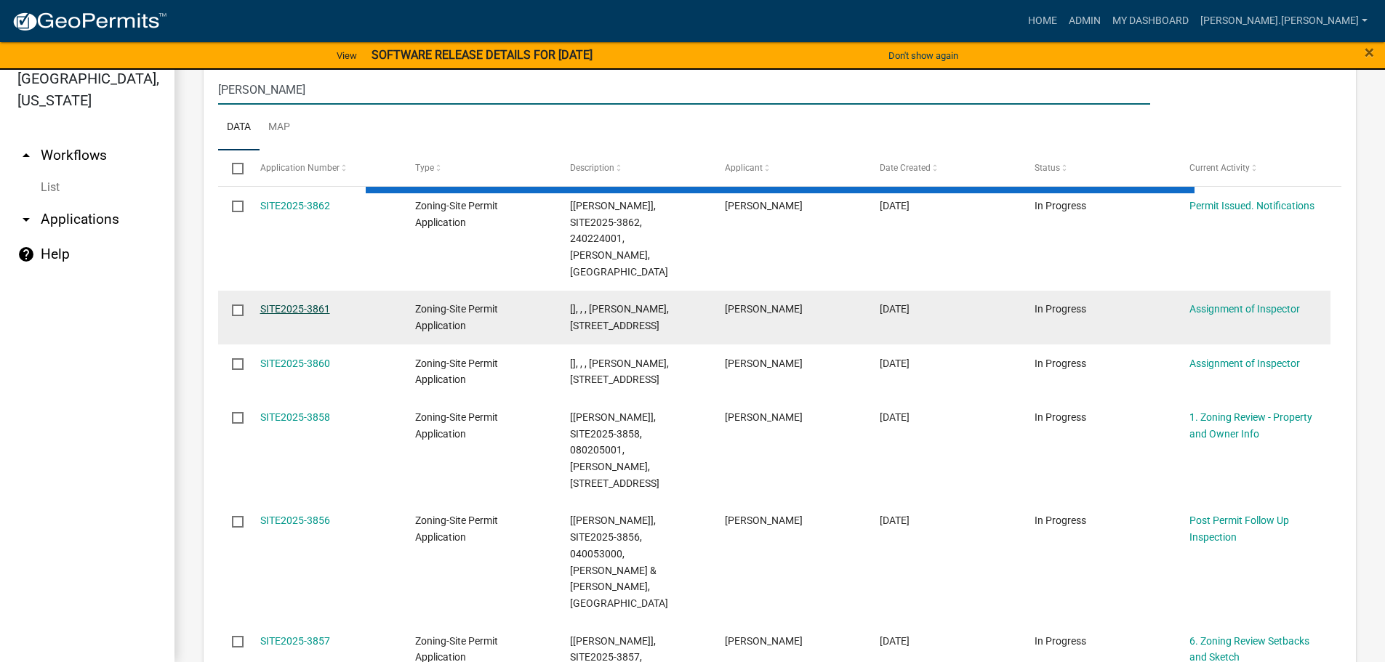
scroll to position [322, 0]
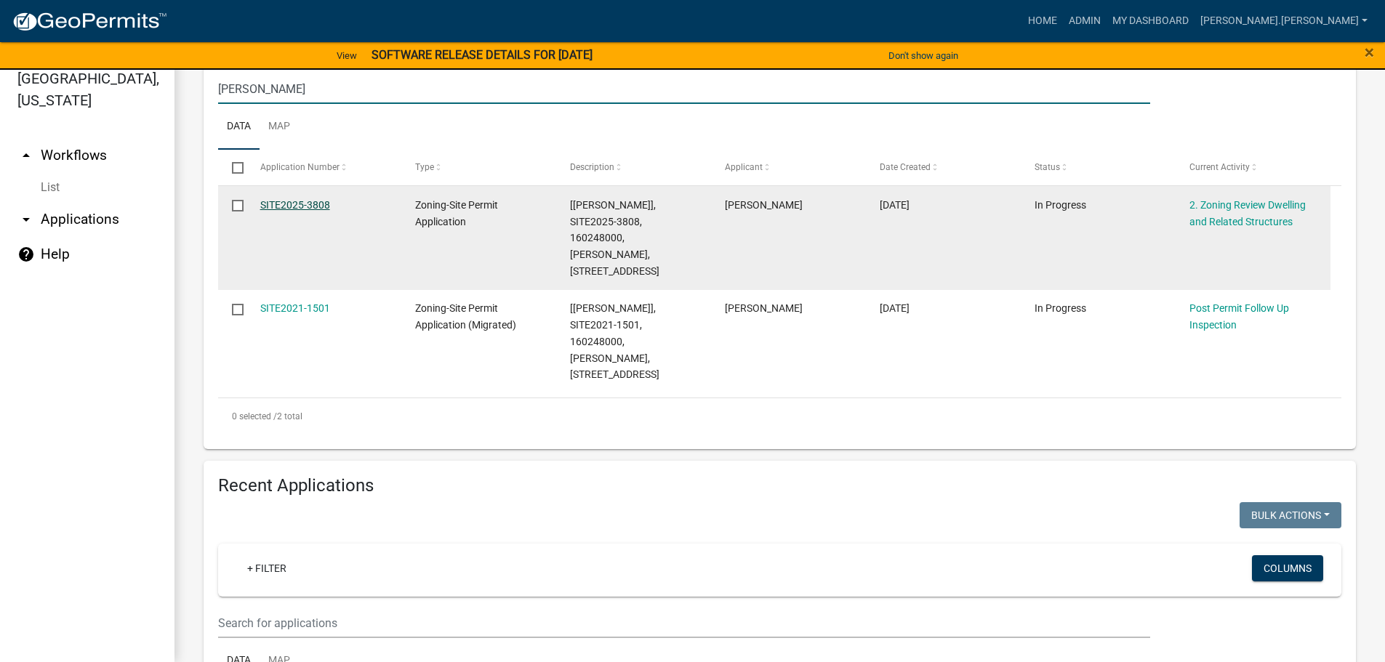
click at [304, 204] on link "SITE2025-3808" at bounding box center [295, 205] width 70 height 12
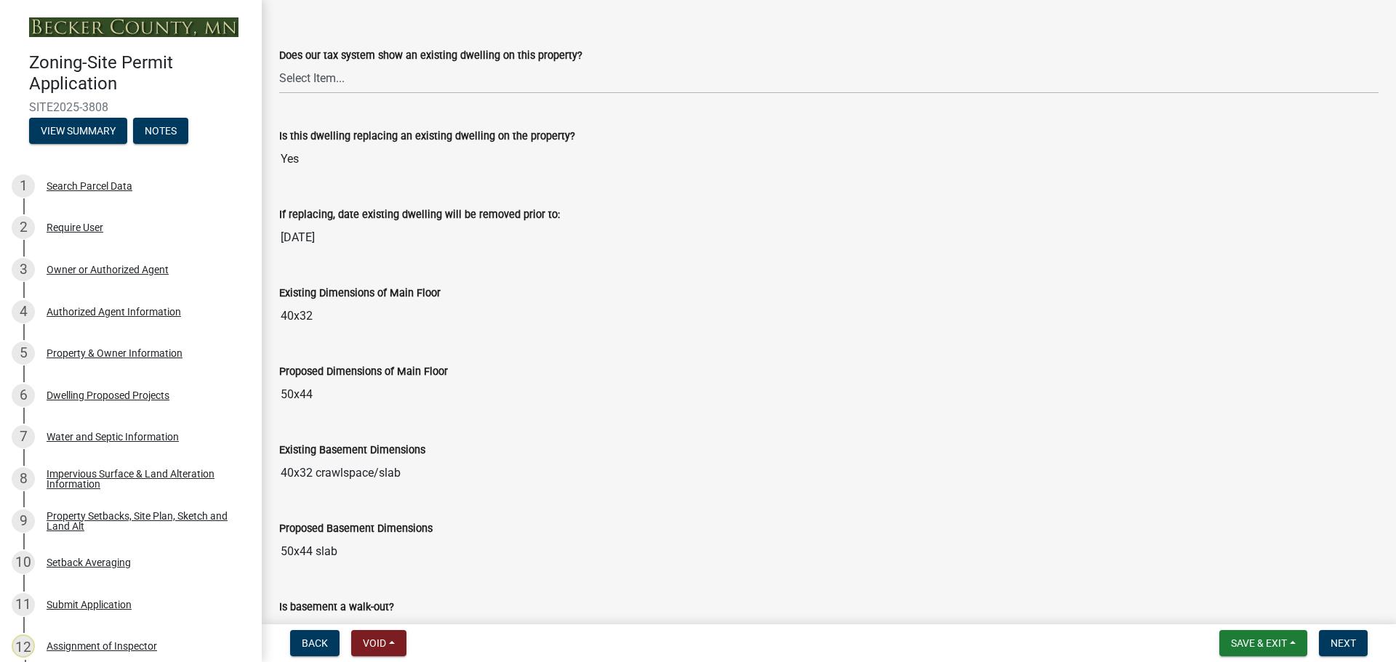
scroll to position [364, 0]
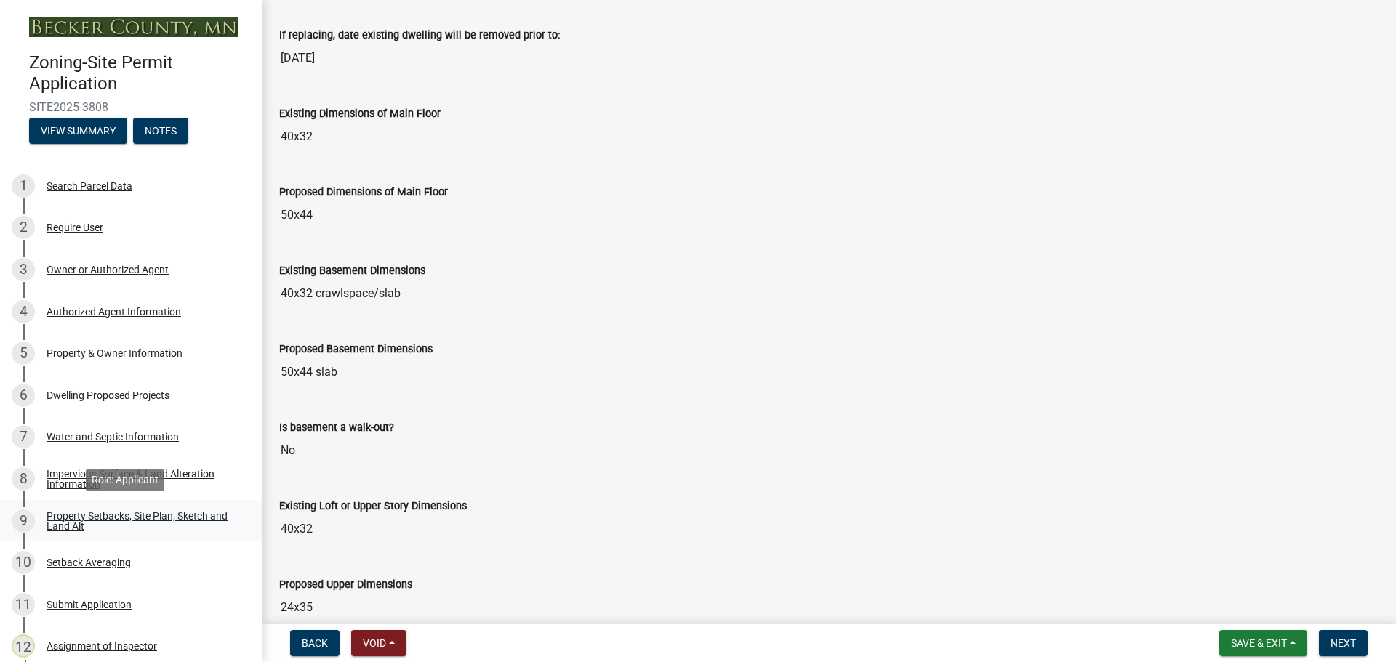
click at [123, 511] on div "Property Setbacks, Site Plan, Sketch and Land Alt" at bounding box center [143, 521] width 192 height 20
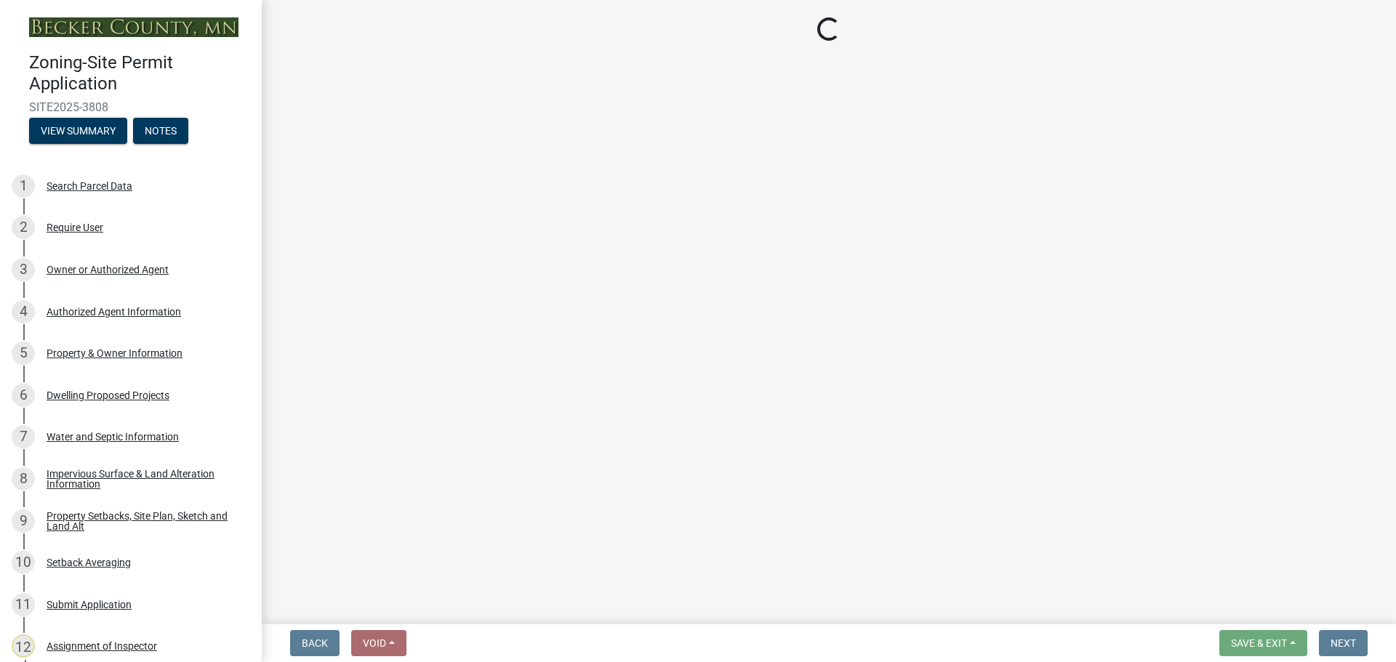
select select "7b13c63f-e699-4112-b373-98fbd28ec536"
select select "b827d36a-50e8-40dd-aeaa-a80d5c176b31"
select select "b56a4575-9846-47cf-8067-c59a4853da22"
select select "12f785fb-c378-4b18-841c-21c73dc99083"
select select "e8ab2dc3-aa3f-46f3-9b4a-37eb25ad84af"
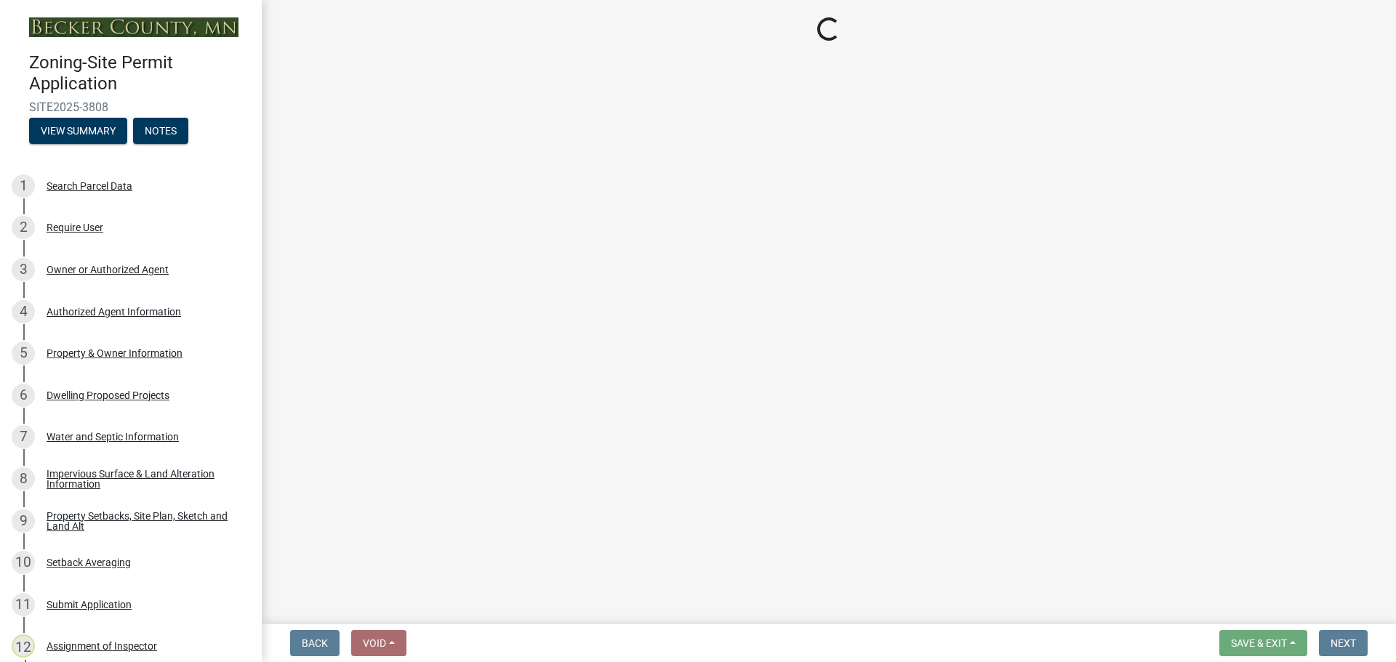
select select "27b2a8b4-abf6-463e-8c0c-7c5d2b4fe26f"
select select "5ad4ab64-b44e-481c-9000-9e5907aa74e1"
select select "e019de12-4845-45f2-ad10-5fb76eee0e55"
select select "c8b8ea71-7088-4e87-a493-7bc88cc2835b"
select select "d6c1d38b-8561-4345-845e-72dfbb0578a1"
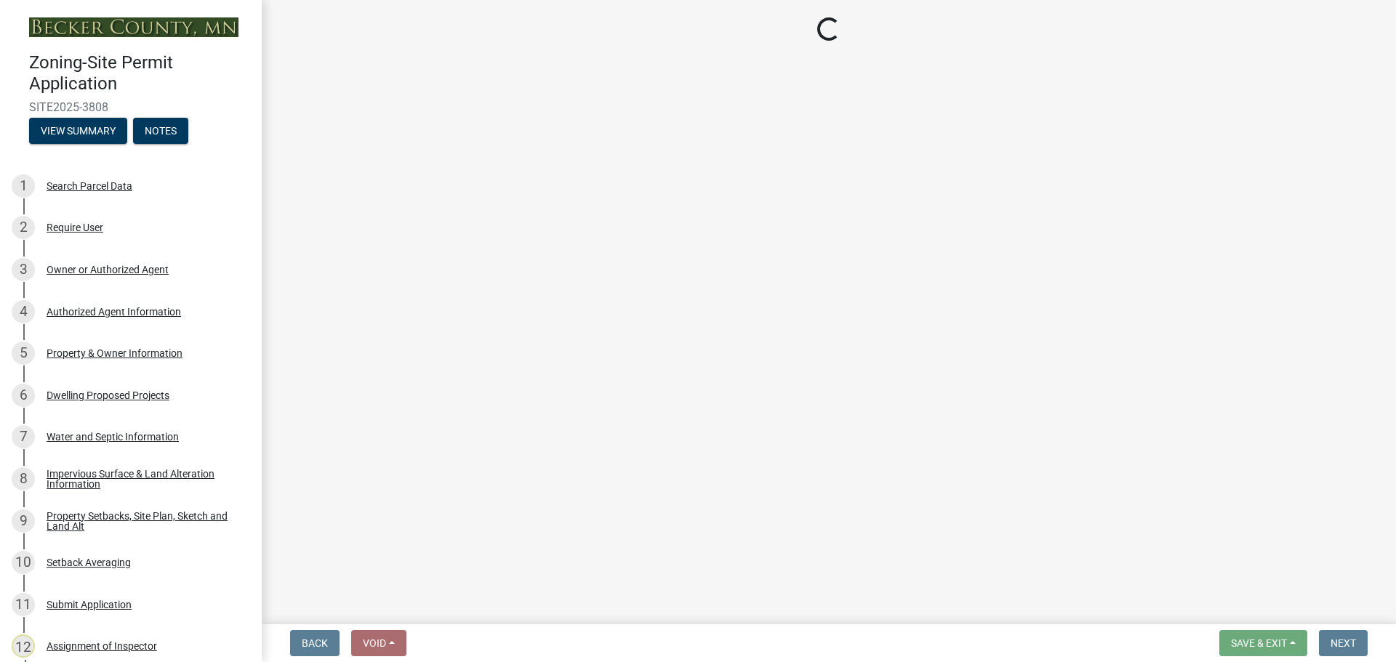
select select "f51aecae-0421-4f67-bd2d-0cff8a85c7cd"
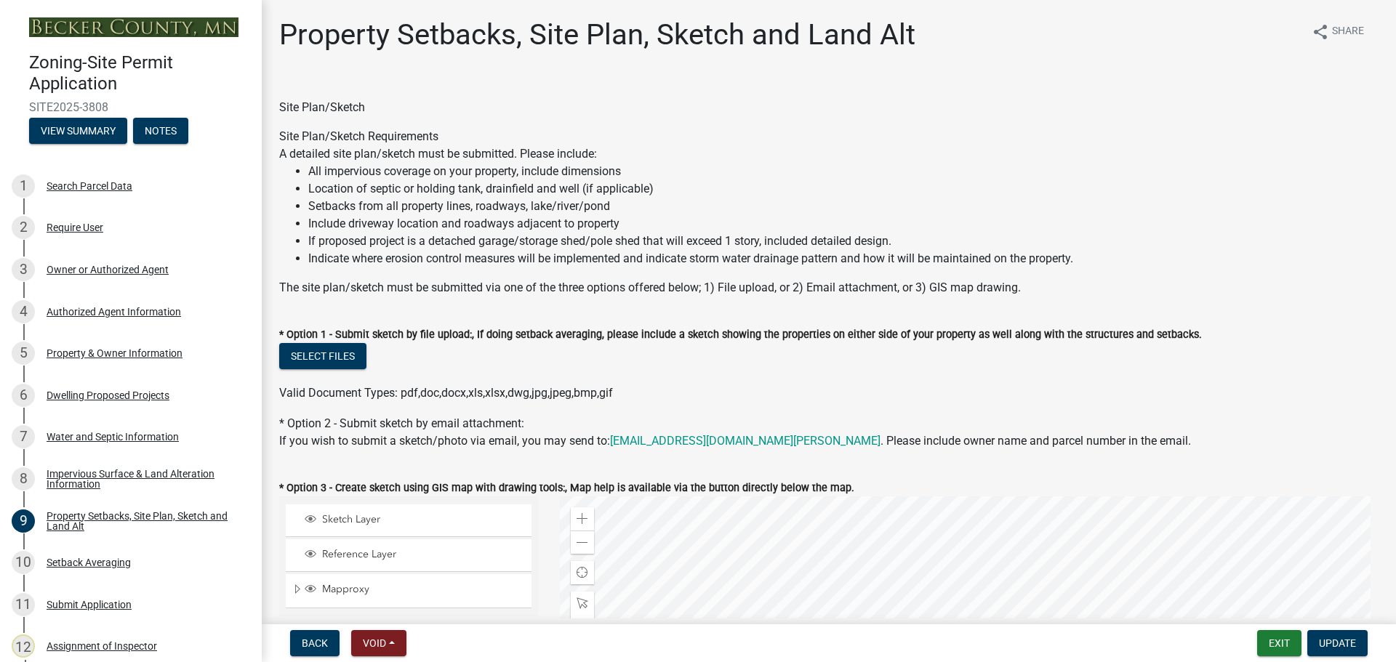
drag, startPoint x: 449, startPoint y: 275, endPoint x: 432, endPoint y: 128, distance: 147.9
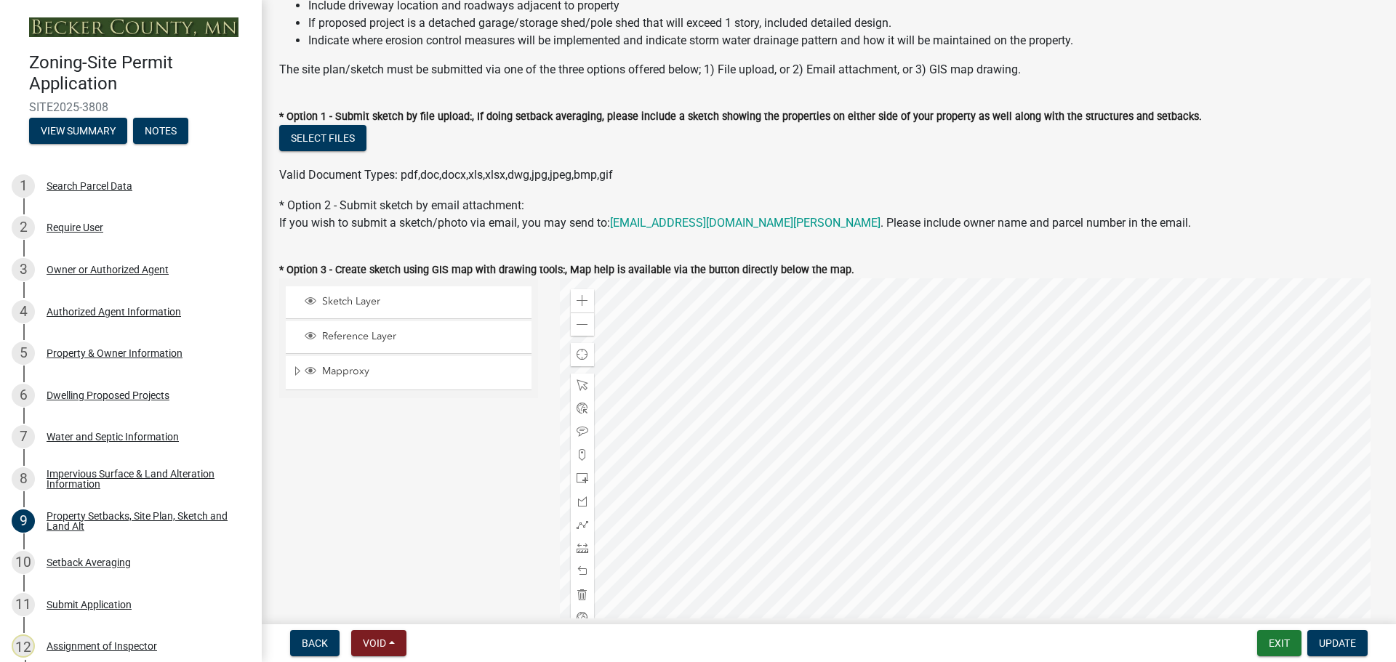
scroll to position [364, 0]
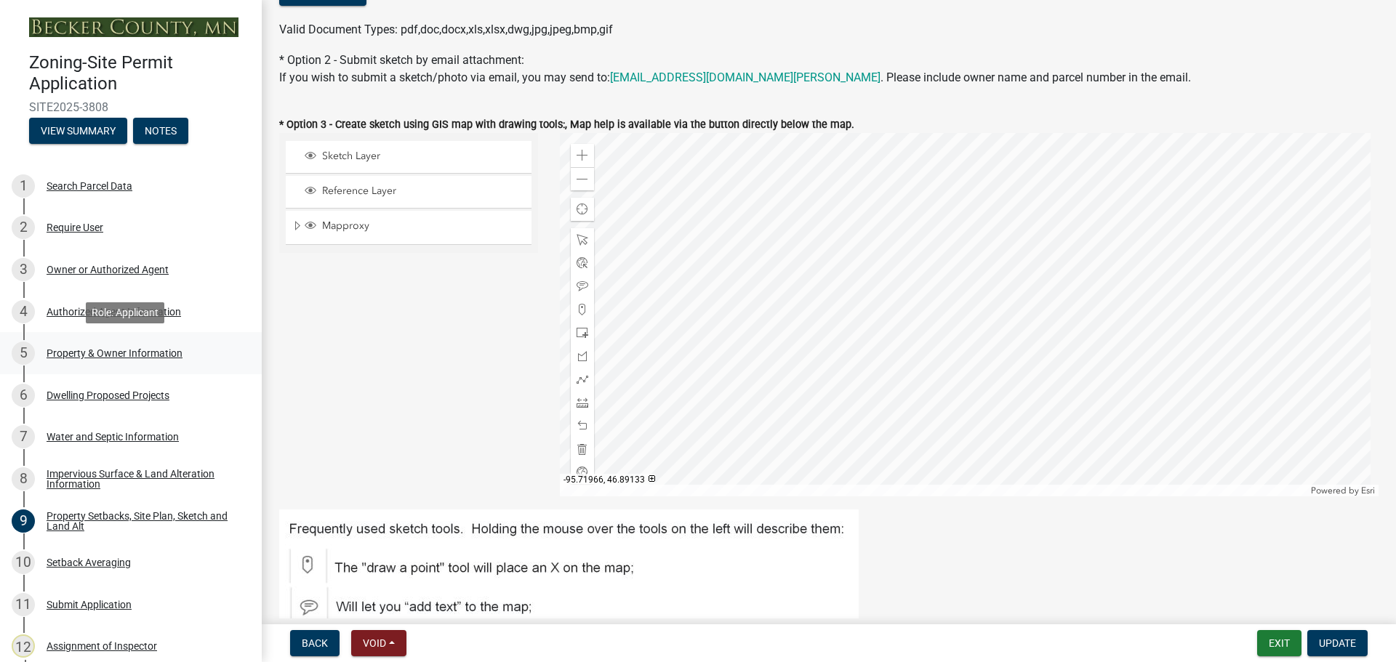
click at [147, 345] on div "5 Property & Owner Information" at bounding box center [125, 353] width 227 height 23
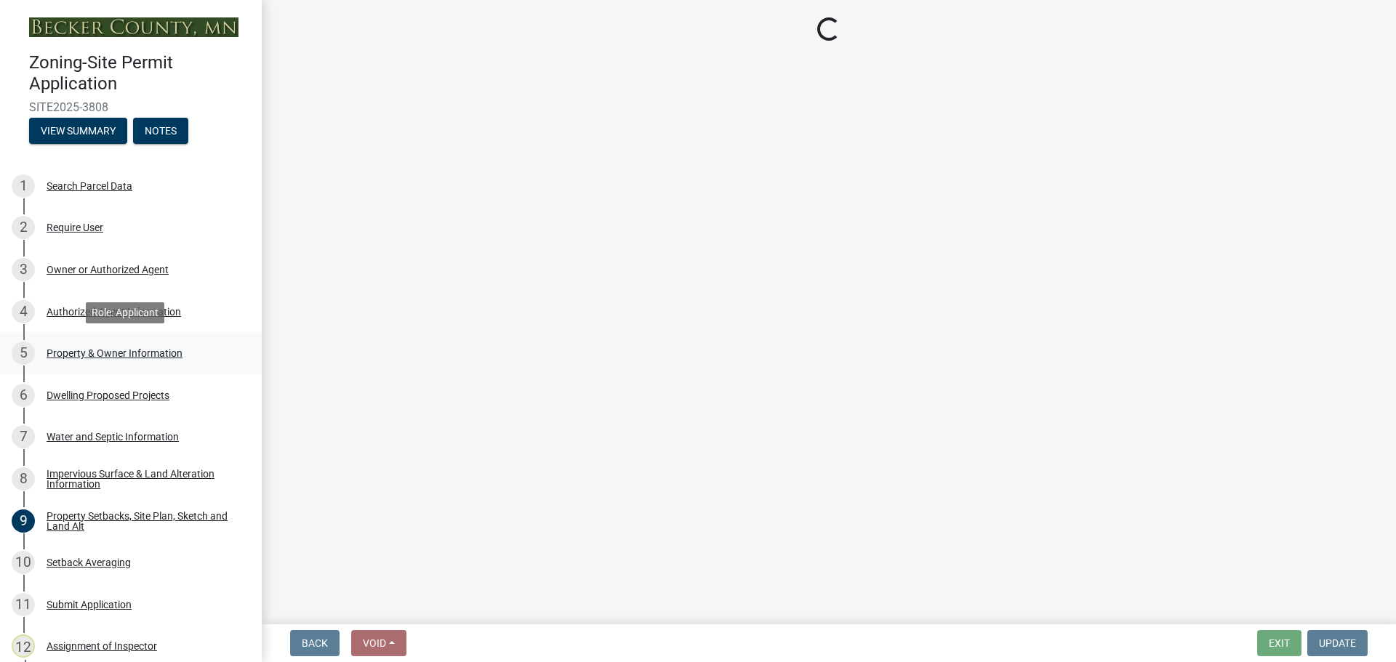
scroll to position [0, 0]
select select "15d55337-0fb0-485e-a759-dab20e978987"
select select "4a820845-fffa-4974-8517-90ccb7f1cf25"
select select "f87eba17-8ed9-4ad8-aefc-fe36a3f3544b"
select select "393a978c-6bd5-4cb2-a6a0-db6feb8732b8"
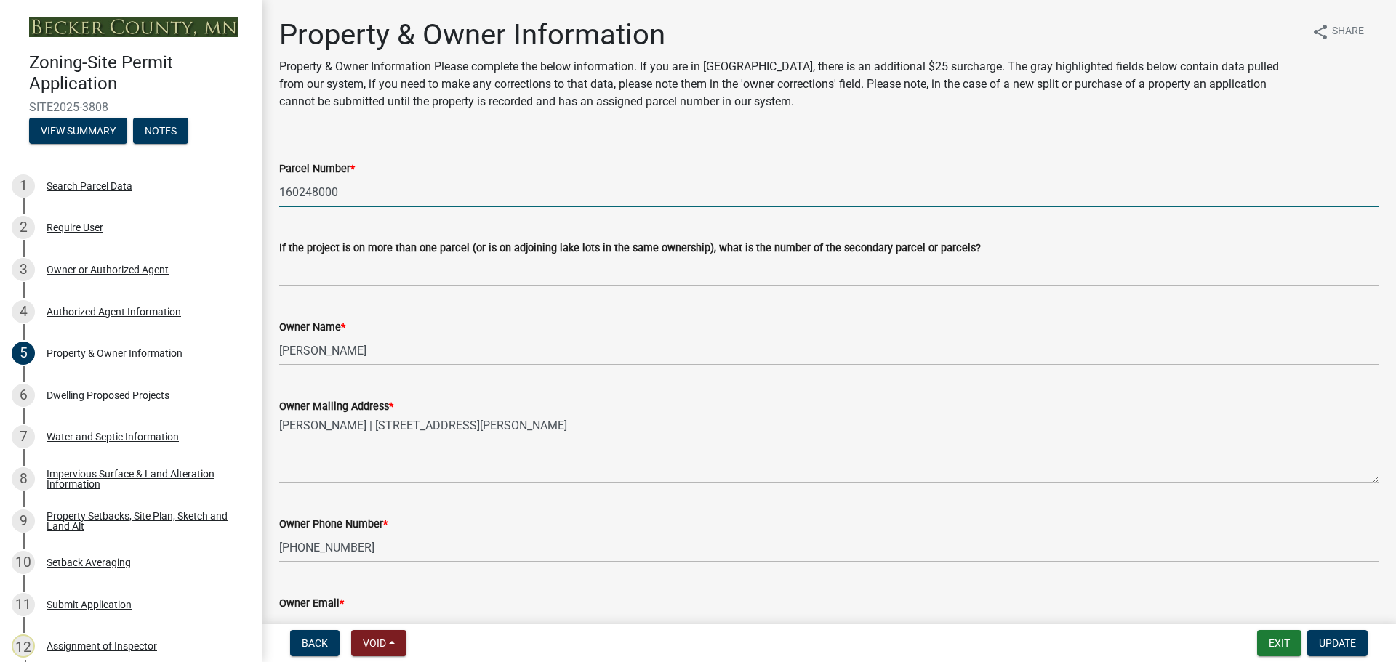
click at [397, 200] on input "160248000" at bounding box center [829, 192] width 1100 height 30
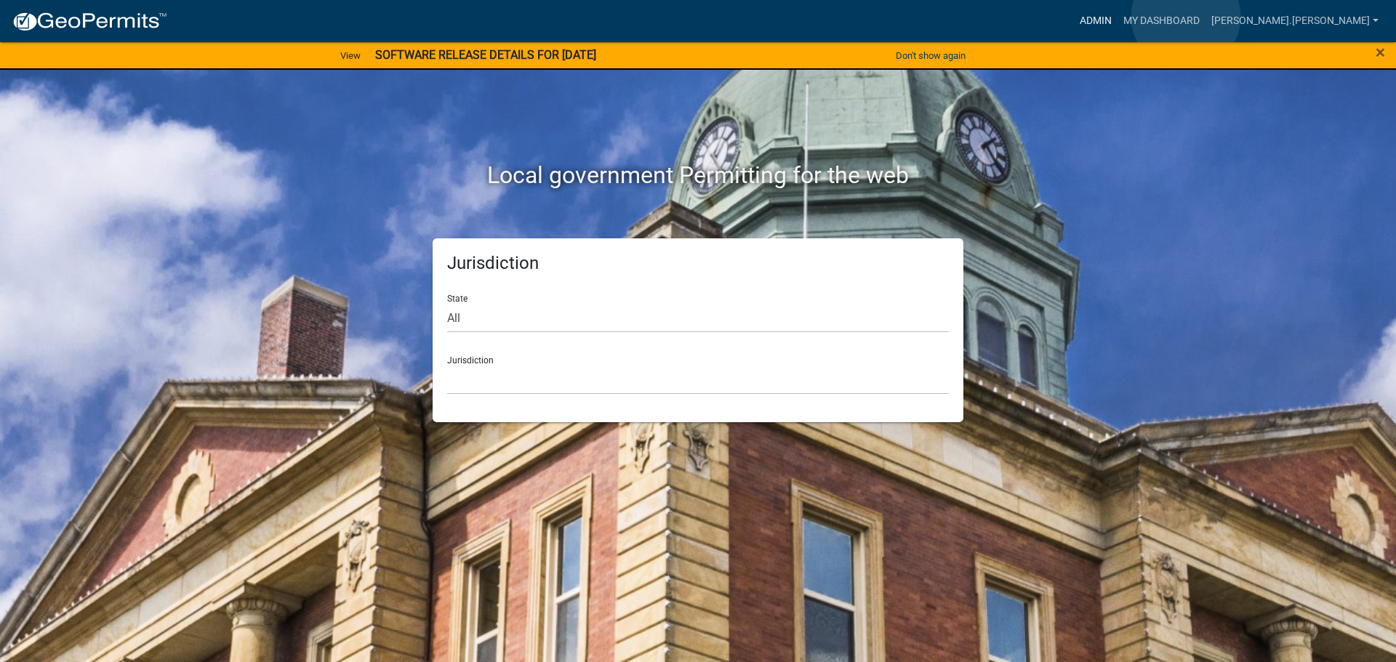
click at [1118, 17] on link "Admin" at bounding box center [1096, 21] width 44 height 28
